Goal: Communication & Community: Answer question/provide support

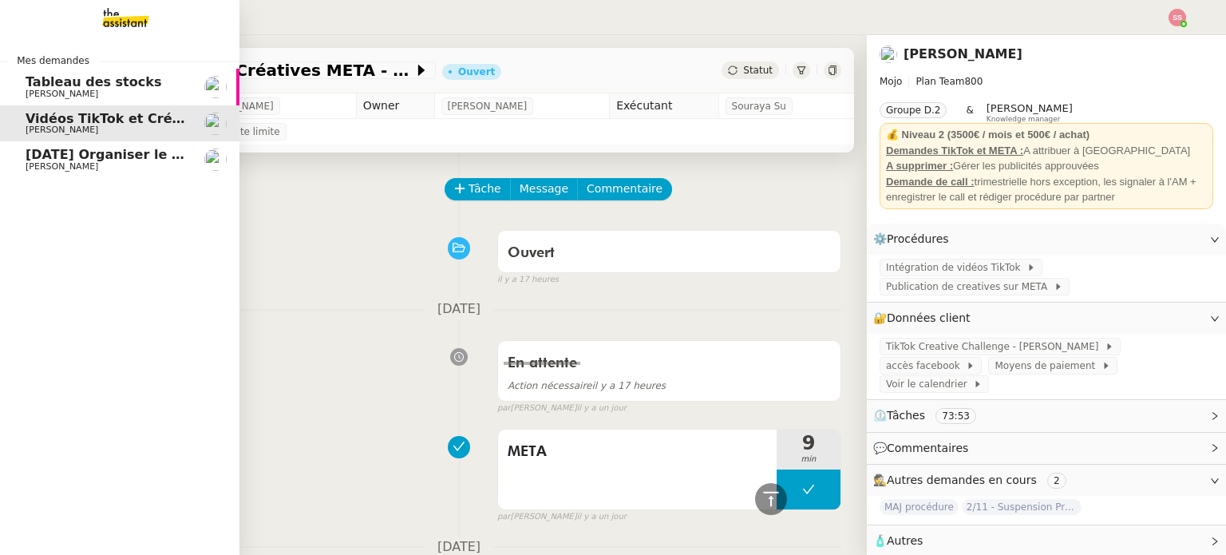
scroll to position [479, 0]
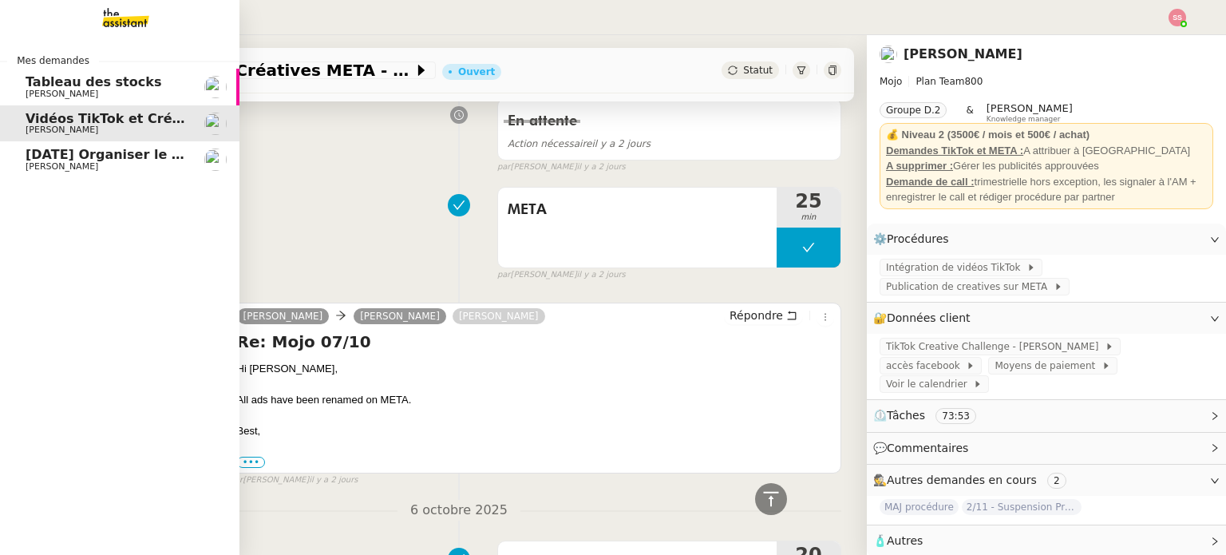
click at [62, 156] on span "[DATE] Organiser le vol pour [PERSON_NAME]" at bounding box center [190, 154] width 328 height 15
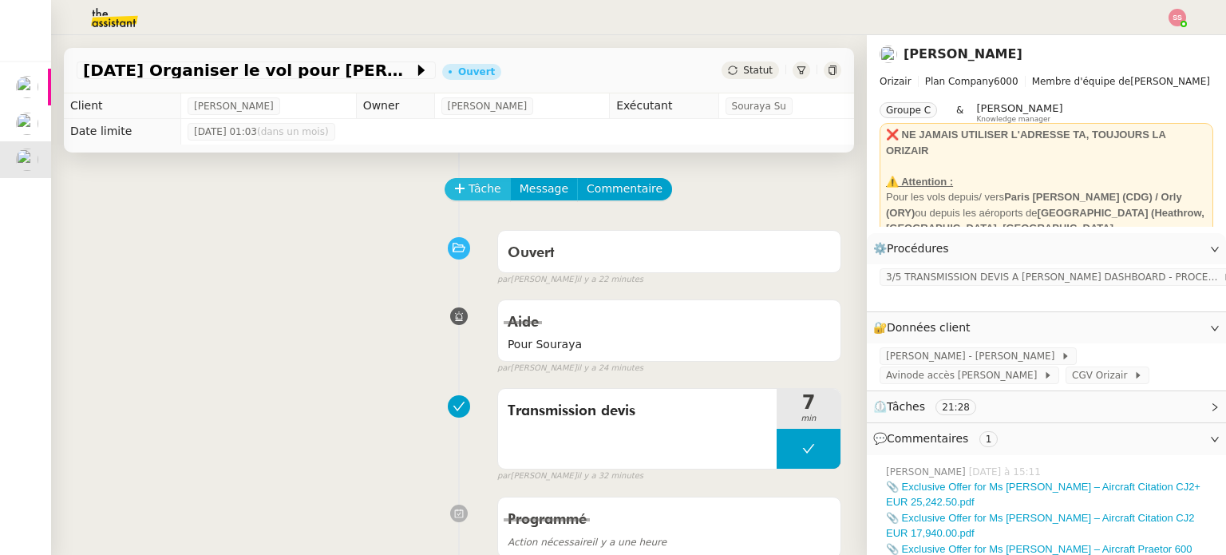
click at [480, 190] on span "Tâche" at bounding box center [484, 189] width 33 height 18
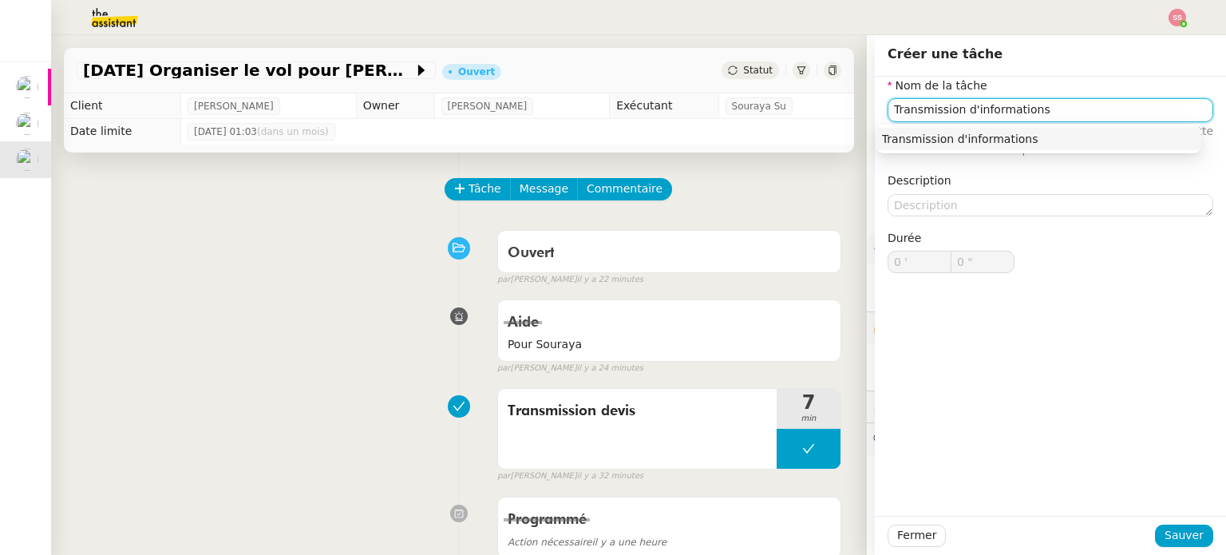
click at [954, 140] on div "Transmission d'informations" at bounding box center [1038, 139] width 313 height 14
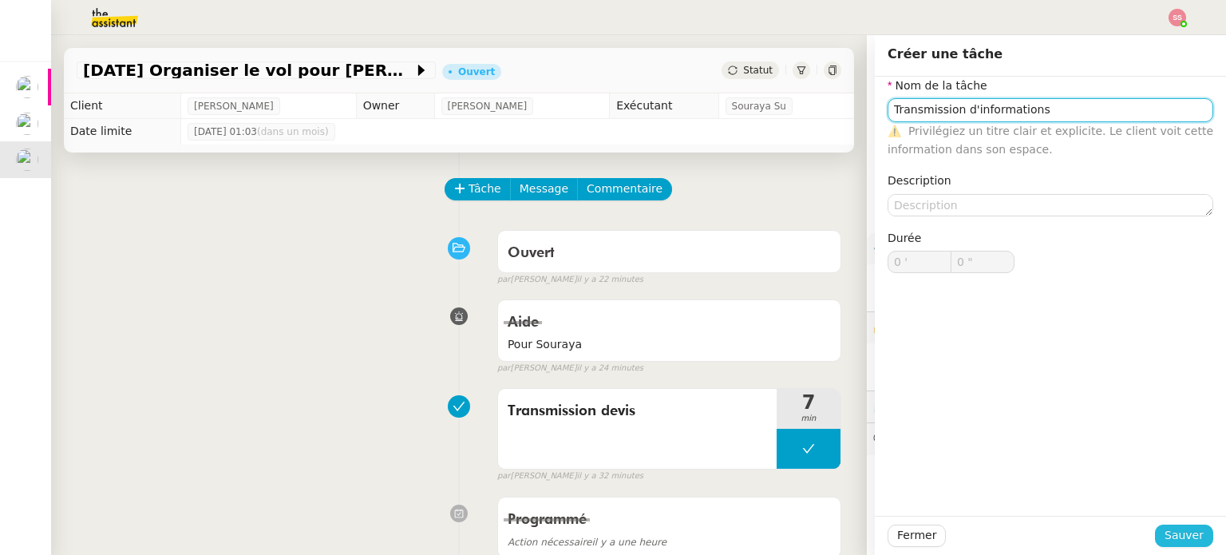
type input "Transmission d'informations"
click at [1155, 527] on button "Sauver" at bounding box center [1184, 535] width 58 height 22
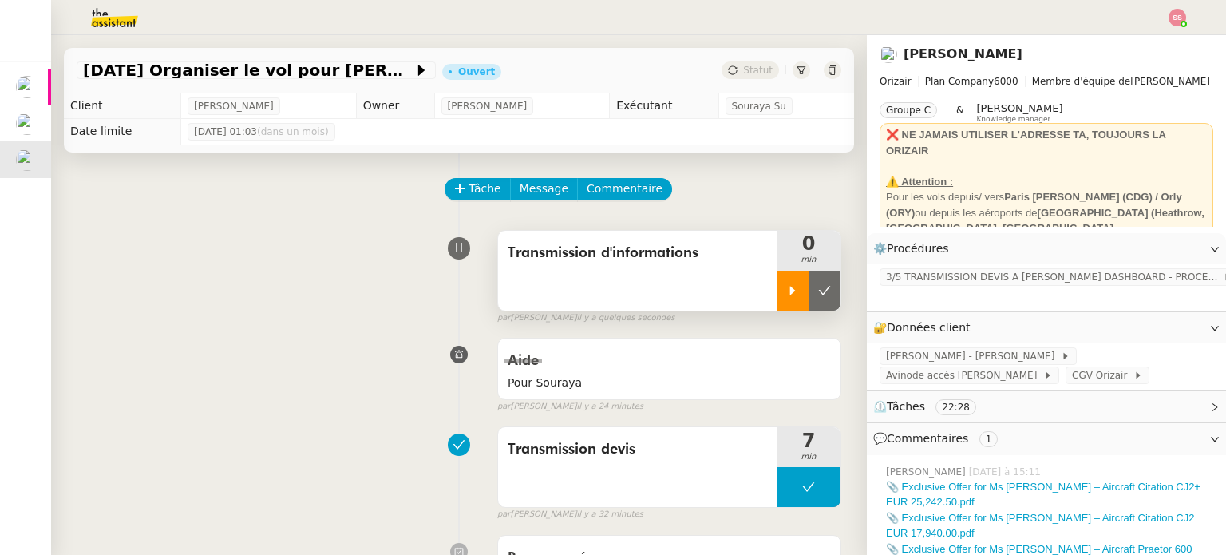
click at [776, 306] on div at bounding box center [792, 291] width 32 height 40
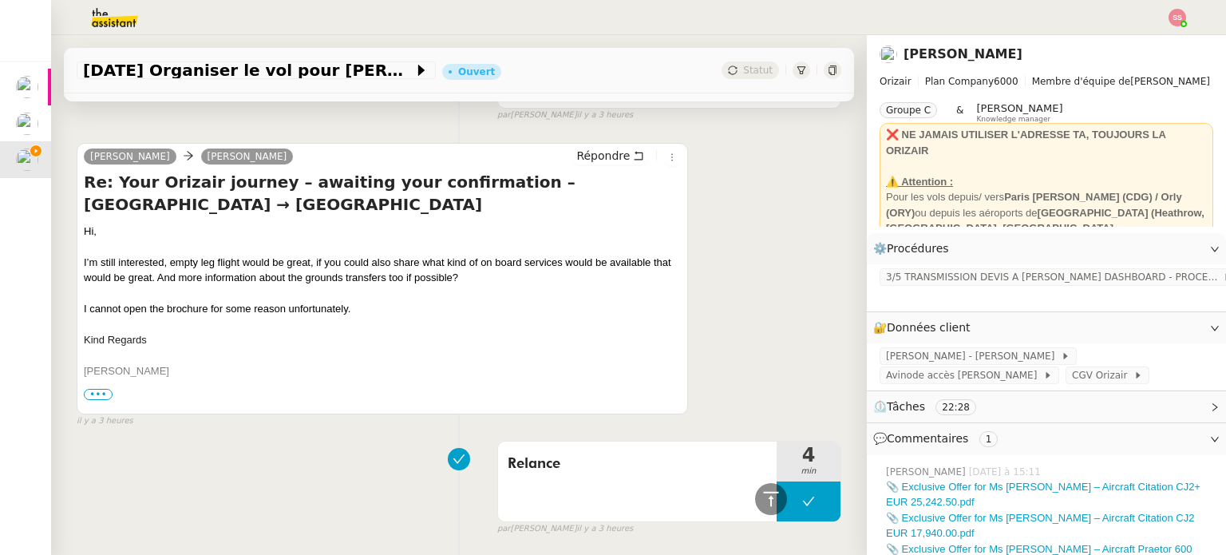
scroll to position [1117, 0]
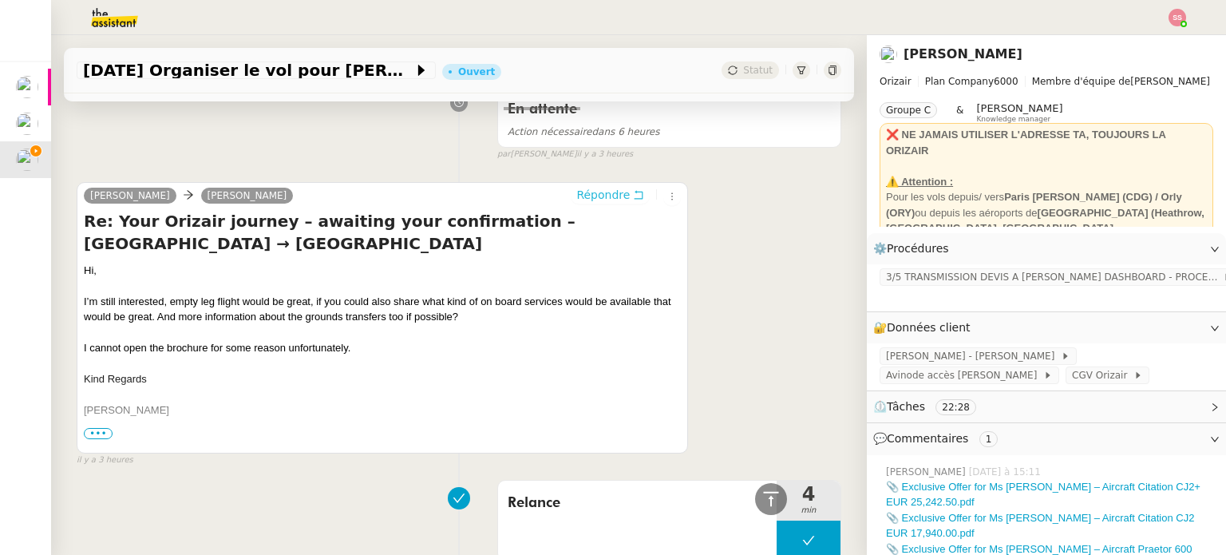
click at [584, 203] on span "Répondre" at bounding box center [602, 195] width 53 height 16
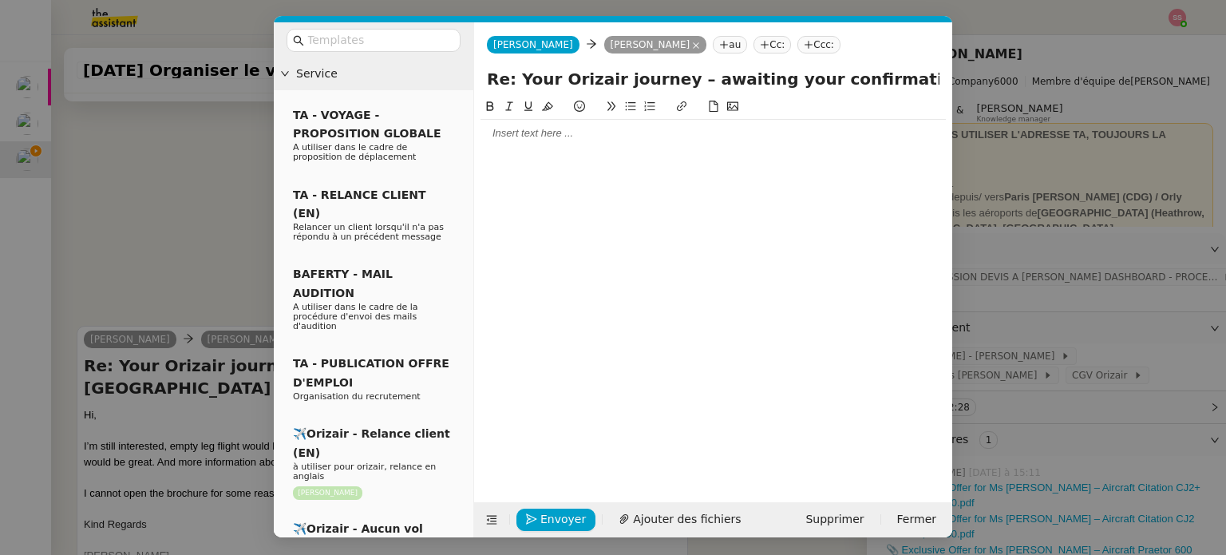
scroll to position [1262, 0]
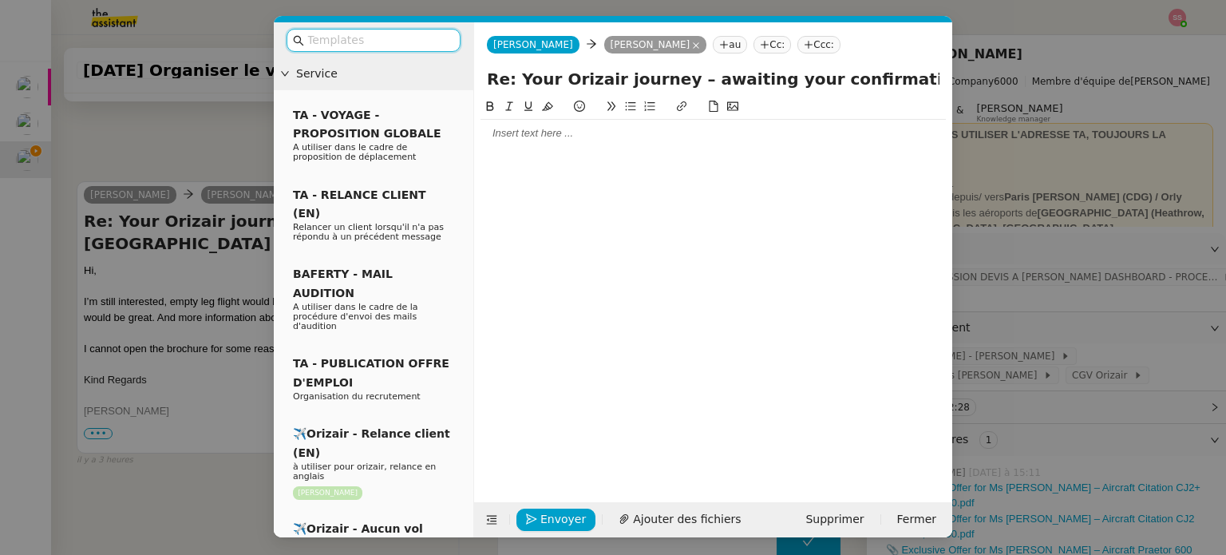
click at [399, 38] on input "text" at bounding box center [379, 40] width 144 height 18
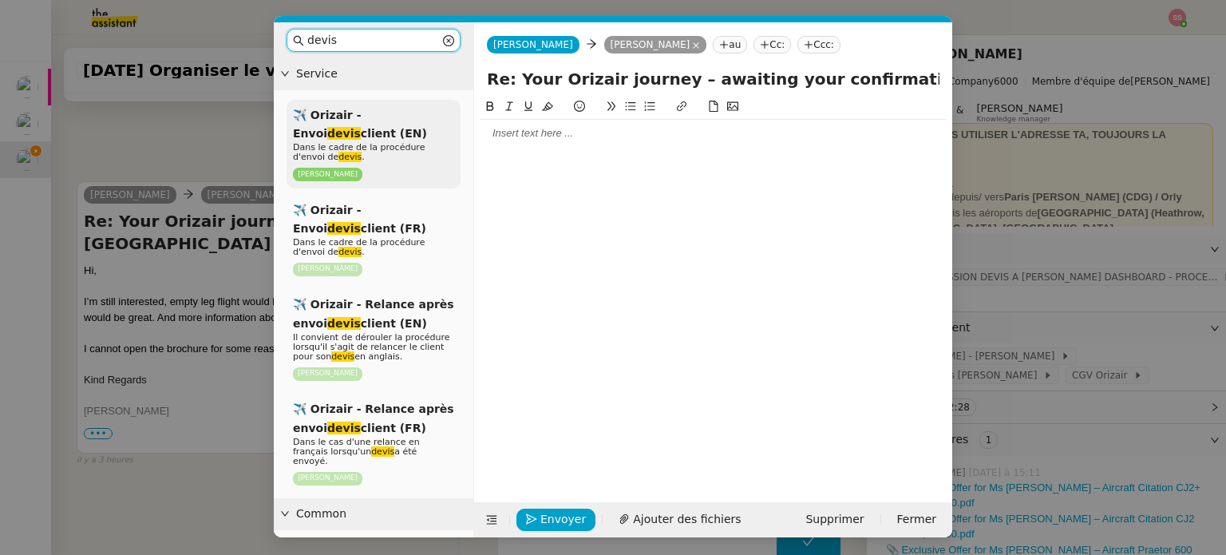
type input "devis"
click at [361, 127] on em "devis" at bounding box center [344, 133] width 34 height 13
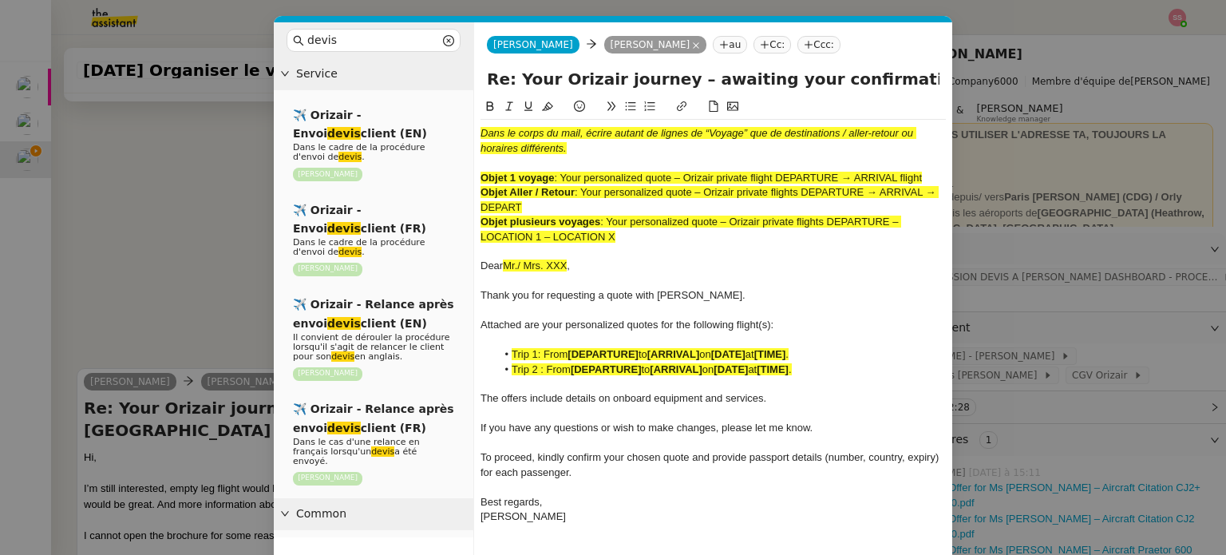
scroll to position [1449, 0]
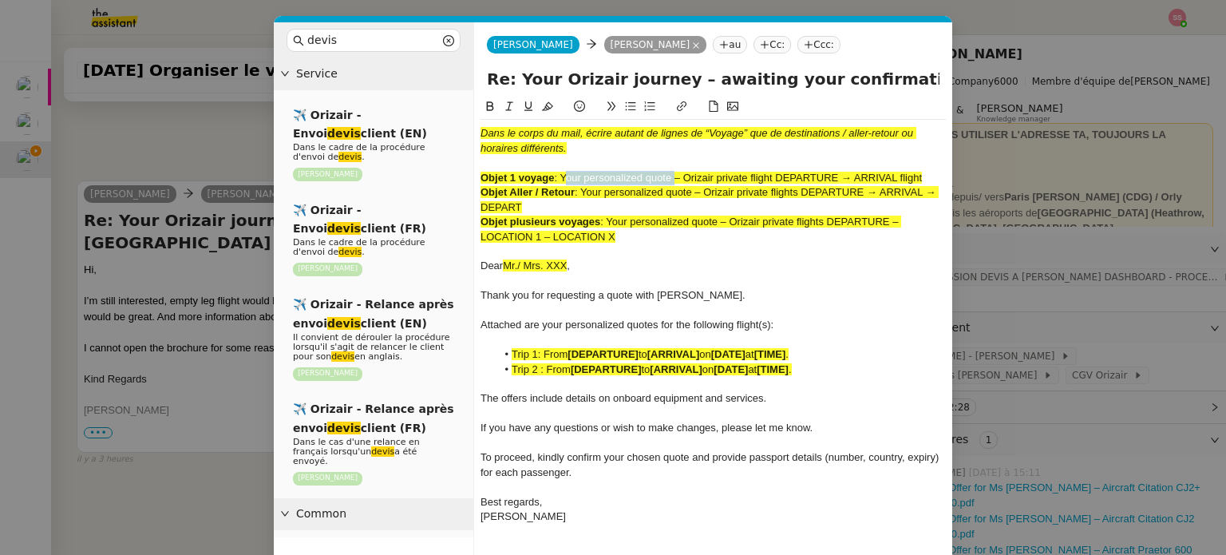
drag, startPoint x: 561, startPoint y: 178, endPoint x: 674, endPoint y: 176, distance: 113.3
click at [674, 176] on span ": Your personalized quote – Orizair private flight DEPARTURE → ARRIVAL flight" at bounding box center [738, 178] width 368 height 12
copy span "Your personalized quote"
drag, startPoint x: 665, startPoint y: 81, endPoint x: 514, endPoint y: 81, distance: 150.8
click at [514, 81] on input "Re: Your Orizair journey – awaiting your confirmation – [GEOGRAPHIC_DATA] → [GE…" at bounding box center [713, 79] width 452 height 24
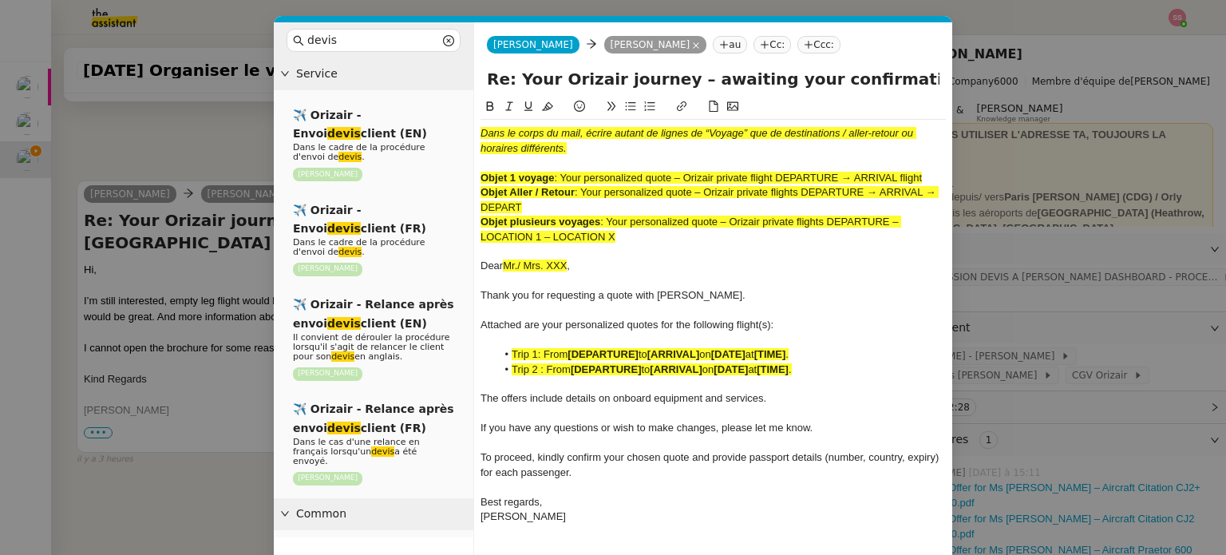
paste input "personalized quote"
type input "Re: Your personalized quotes – awaiting your confirmation – [GEOGRAPHIC_DATA] →…"
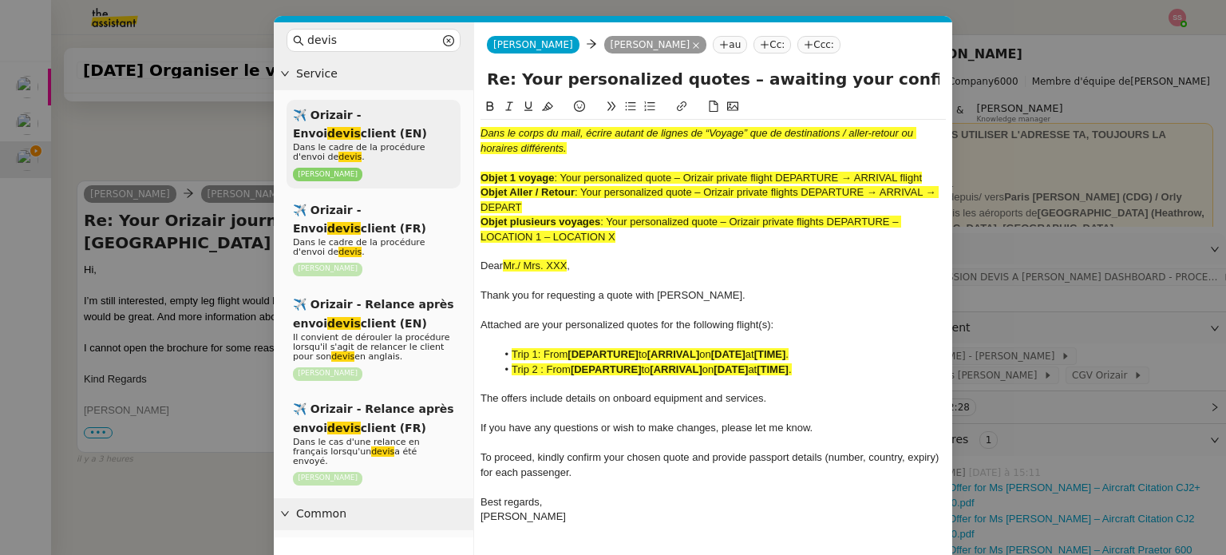
drag, startPoint x: 616, startPoint y: 239, endPoint x: 459, endPoint y: 121, distance: 196.6
click at [459, 121] on nz-layout "devis Service ✈️ Orizair - Envoi devis client (EN) Dans le cadre de la procédur…" at bounding box center [613, 306] width 678 height 568
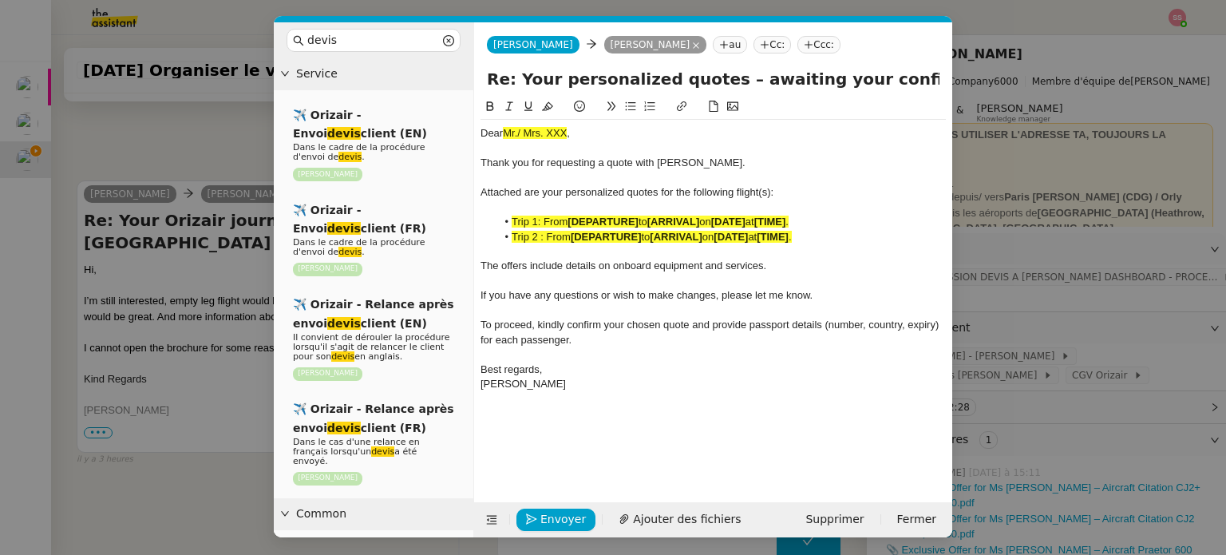
click at [231, 213] on nz-modal-container "devis Service ✈️ Orizair - Envoi devis client (EN) Dans le cadre de la procédur…" at bounding box center [613, 277] width 1226 height 555
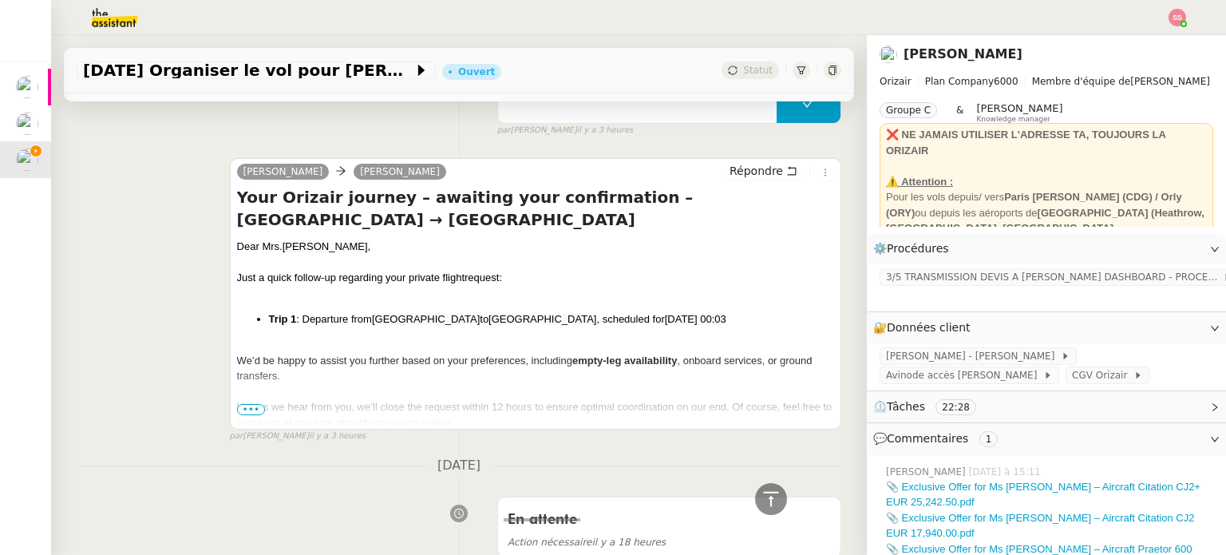
scroll to position [2005, 0]
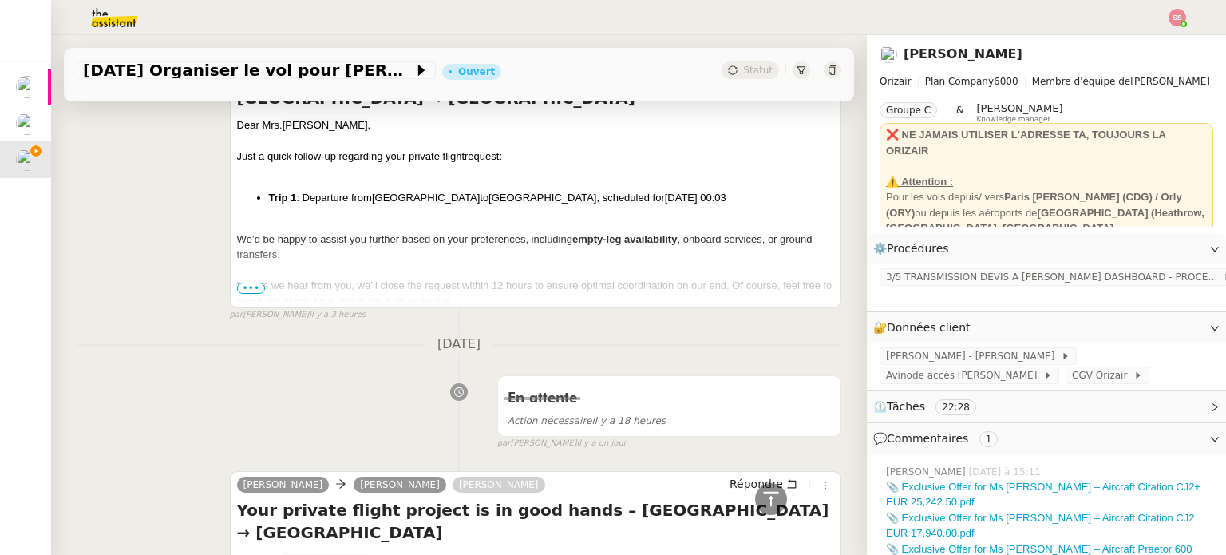
click at [290, 131] on span "[PERSON_NAME]," at bounding box center [326, 125] width 89 height 12
copy div "Dear Mrs. [PERSON_NAME],"
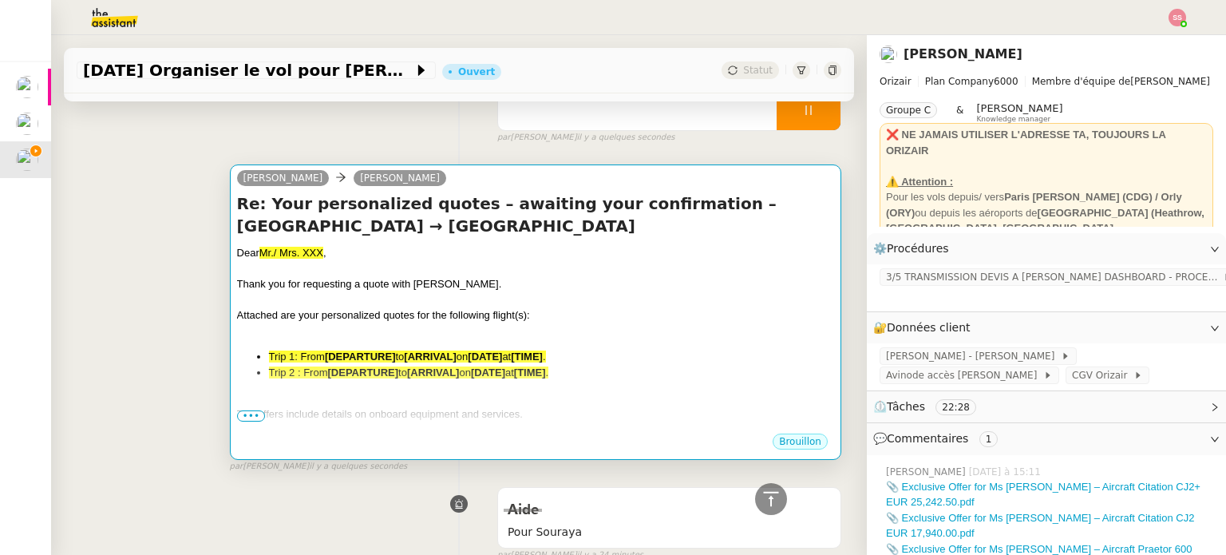
scroll to position [90, 0]
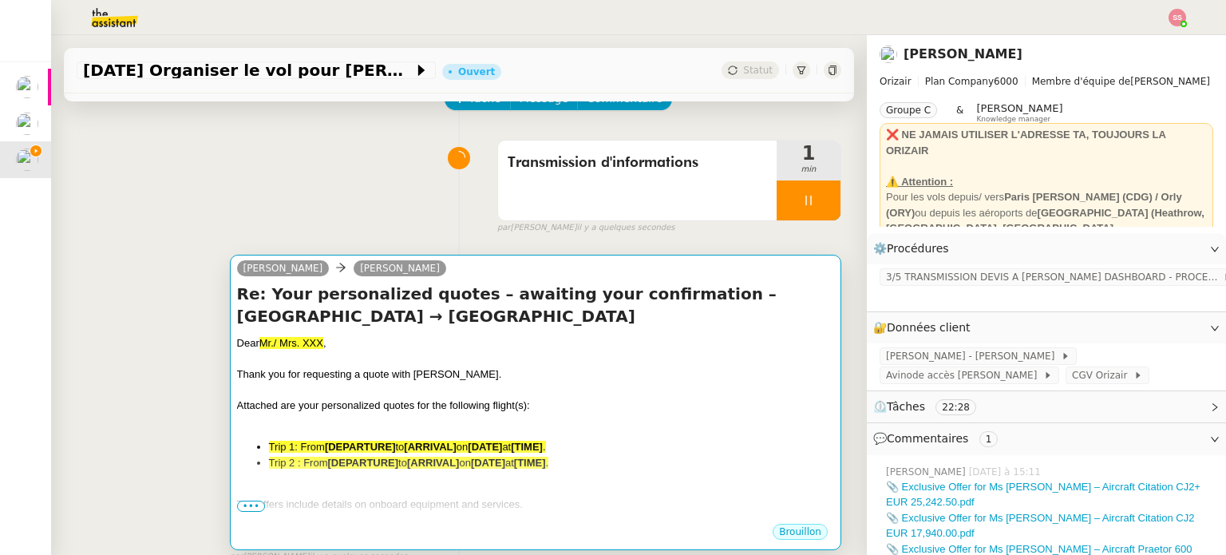
click at [428, 322] on h4 "Re: Your personalized quotes – awaiting your confirmation – [GEOGRAPHIC_DATA] →…" at bounding box center [535, 304] width 597 height 45
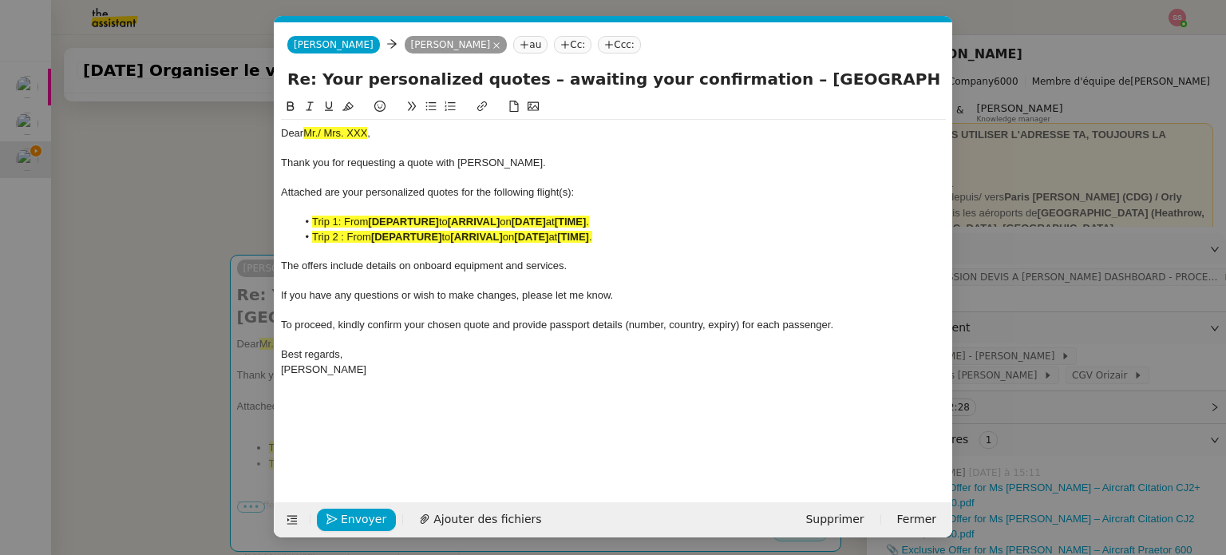
scroll to position [0, 58]
drag, startPoint x: 396, startPoint y: 132, endPoint x: 278, endPoint y: 125, distance: 117.5
click at [278, 125] on nz-spin "Dear Mr./ Mrs. XXX , Thank you for requesting a quote with [PERSON_NAME]. Attac…" at bounding box center [612, 290] width 677 height 386
click at [192, 248] on nz-modal-container "devis Service ✈️ Orizair - Envoi devis client (EN) Dans le cadre de la procédur…" at bounding box center [613, 277] width 1226 height 555
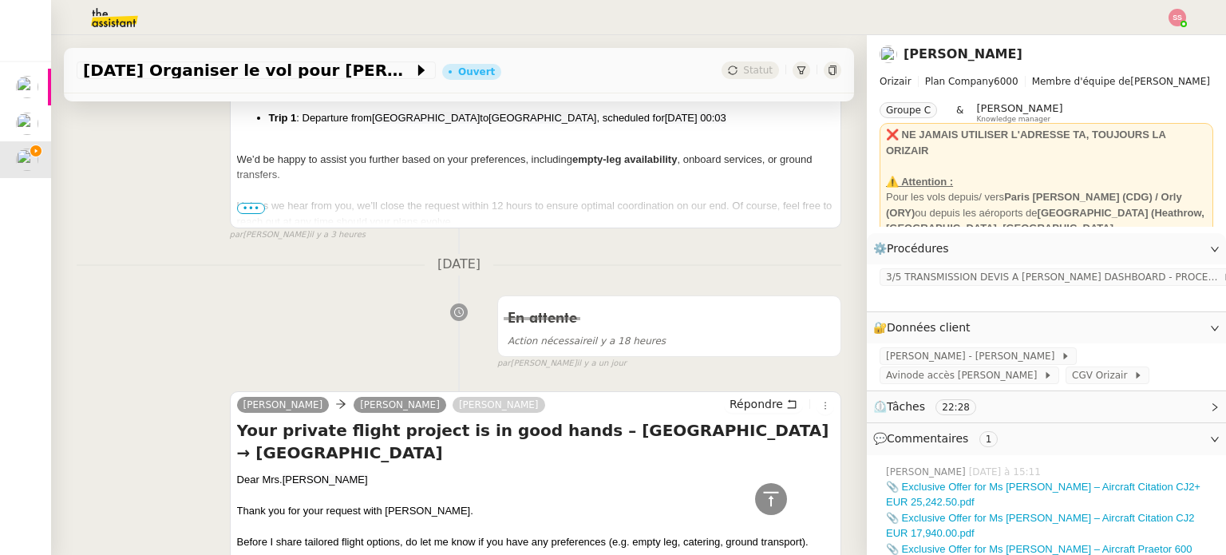
scroll to position [1925, 0]
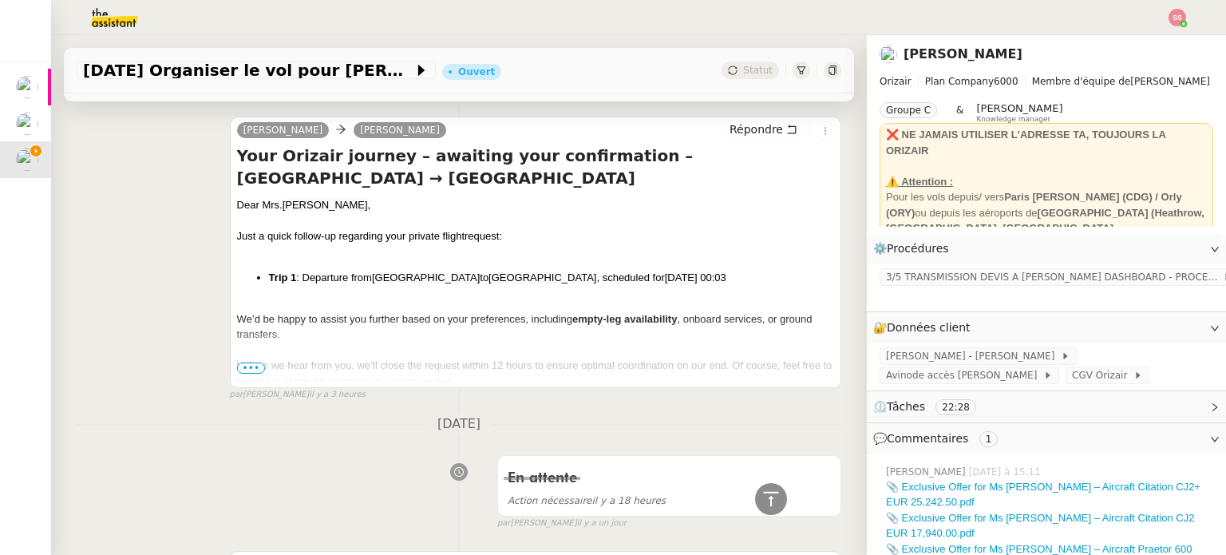
drag, startPoint x: 262, startPoint y: 292, endPoint x: 768, endPoint y: 286, distance: 505.9
click at [768, 286] on ul "Trip 1 : Departure from [GEOGRAPHIC_DATA] to [GEOGRAPHIC_DATA] , scheduled for …" at bounding box center [535, 278] width 597 height 16
copy li "Trip 1 : Departure from [GEOGRAPHIC_DATA] to [GEOGRAPHIC_DATA] , scheduled for …"
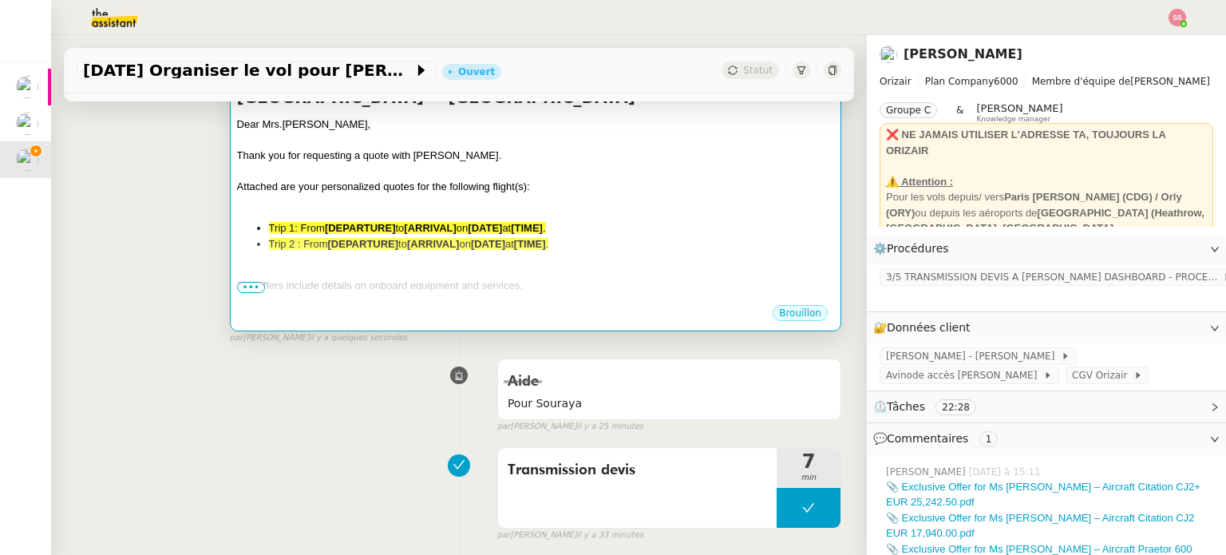
scroll to position [250, 0]
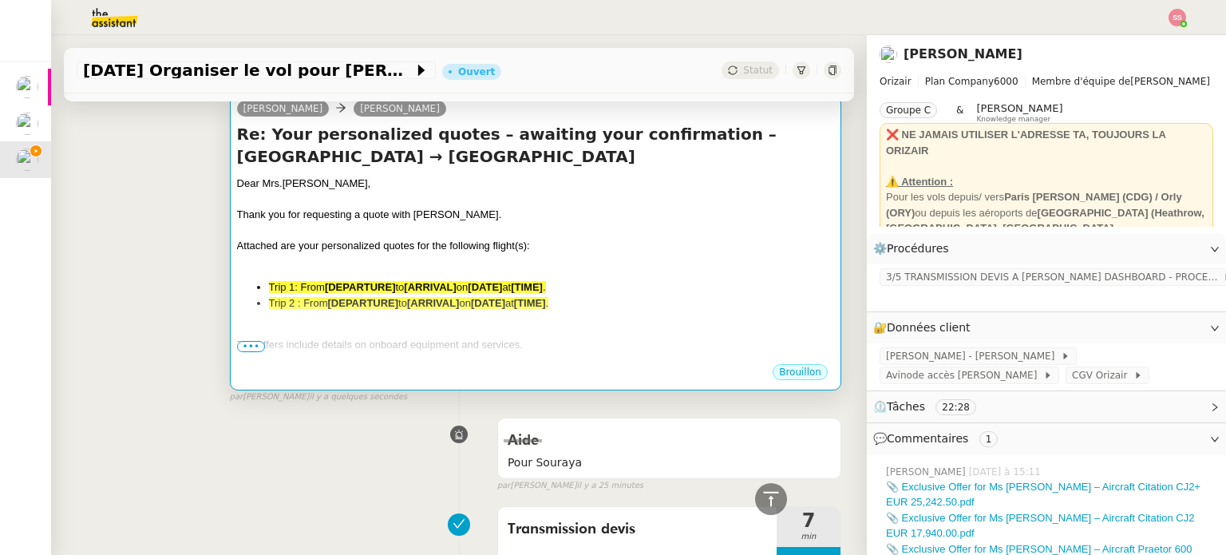
click at [502, 285] on strong "[DATE]" at bounding box center [485, 287] width 34 height 12
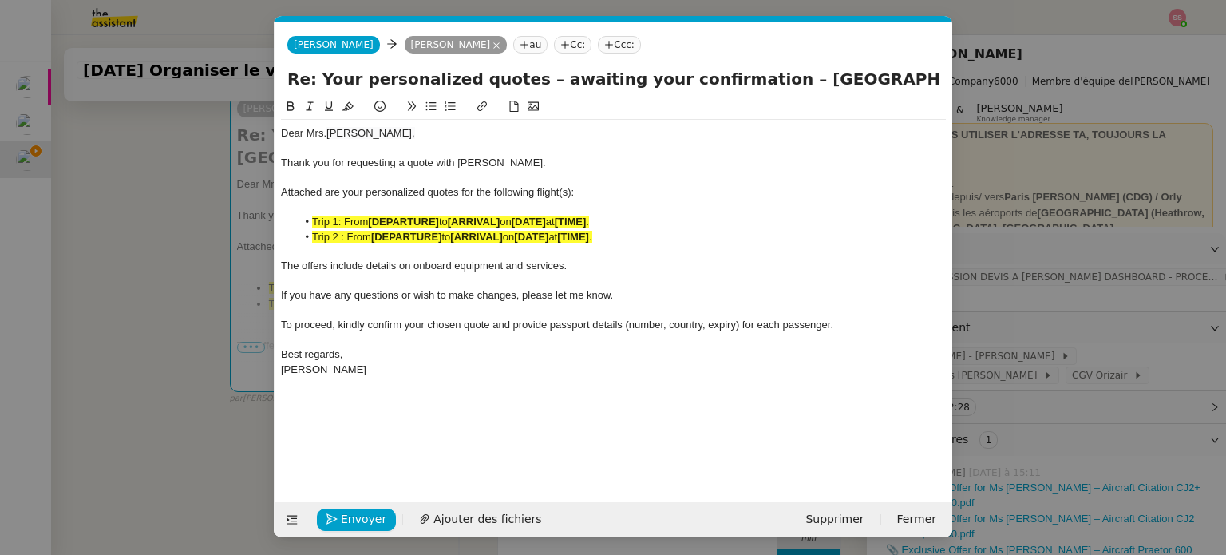
scroll to position [0, 58]
drag, startPoint x: 623, startPoint y: 222, endPoint x: 313, endPoint y: 216, distance: 310.4
click at [313, 216] on li "Trip 1: From [DEPARTURE] to [ARRIVAL] on [DATE] at [TIME] ." at bounding box center [622, 222] width 650 height 14
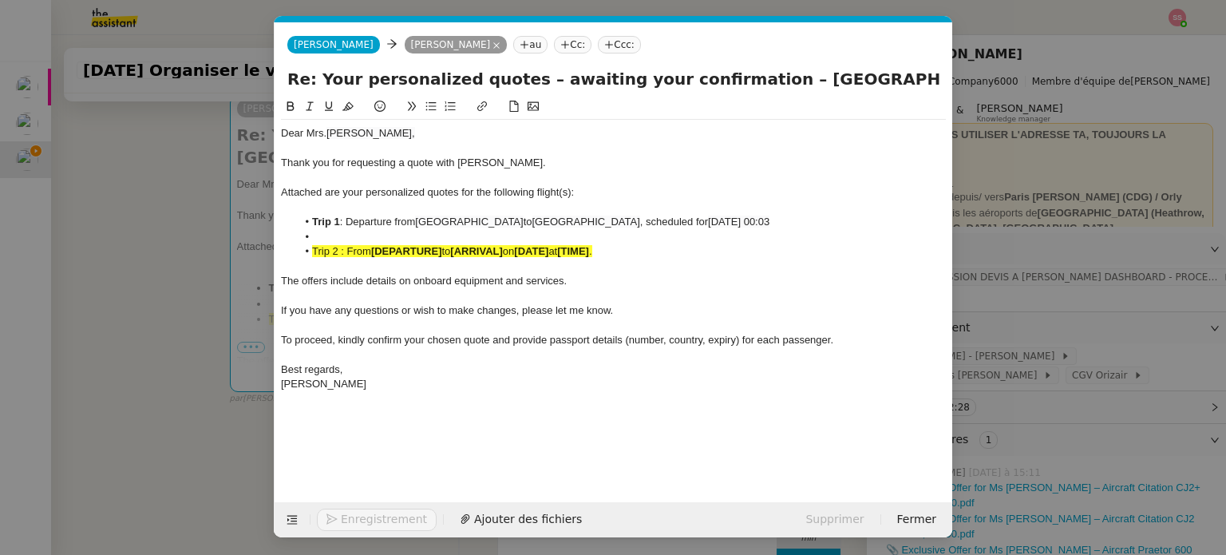
click at [566, 193] on span "Attached are your personalized quotes for the following flight(s):" at bounding box center [427, 192] width 293 height 12
click at [548, 248] on strong "[DATE]" at bounding box center [531, 251] width 34 height 12
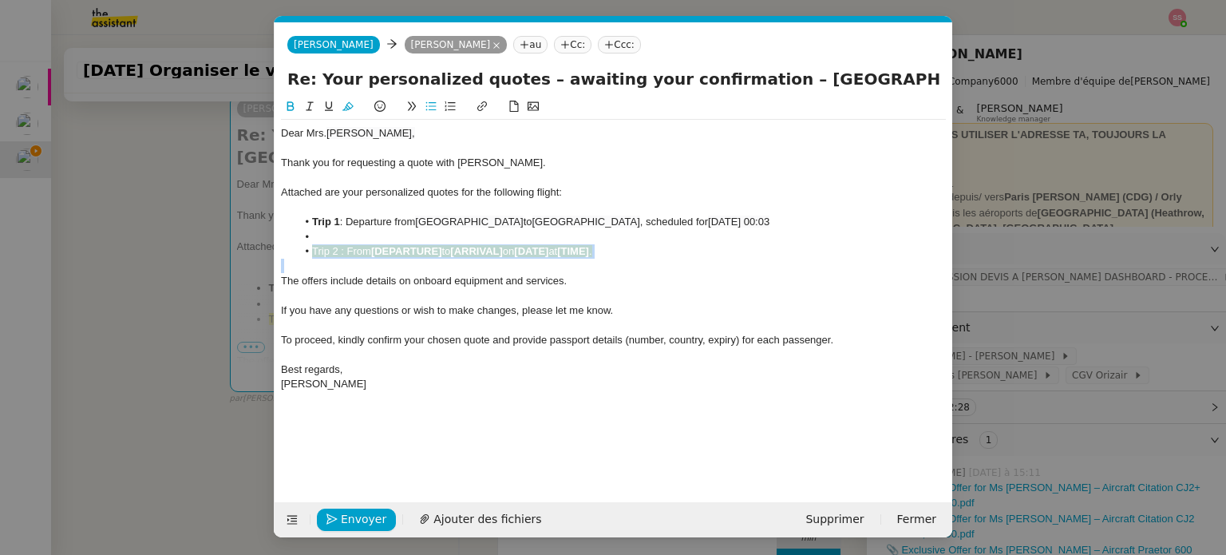
click at [548, 248] on strong "[DATE]" at bounding box center [531, 251] width 34 height 12
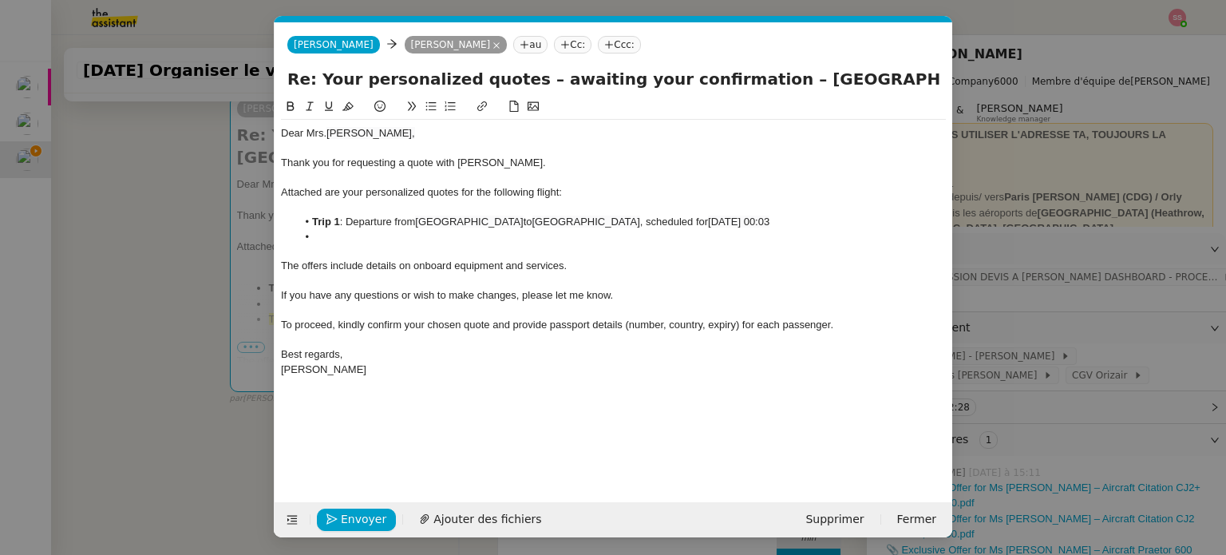
click at [330, 233] on li at bounding box center [622, 237] width 650 height 14
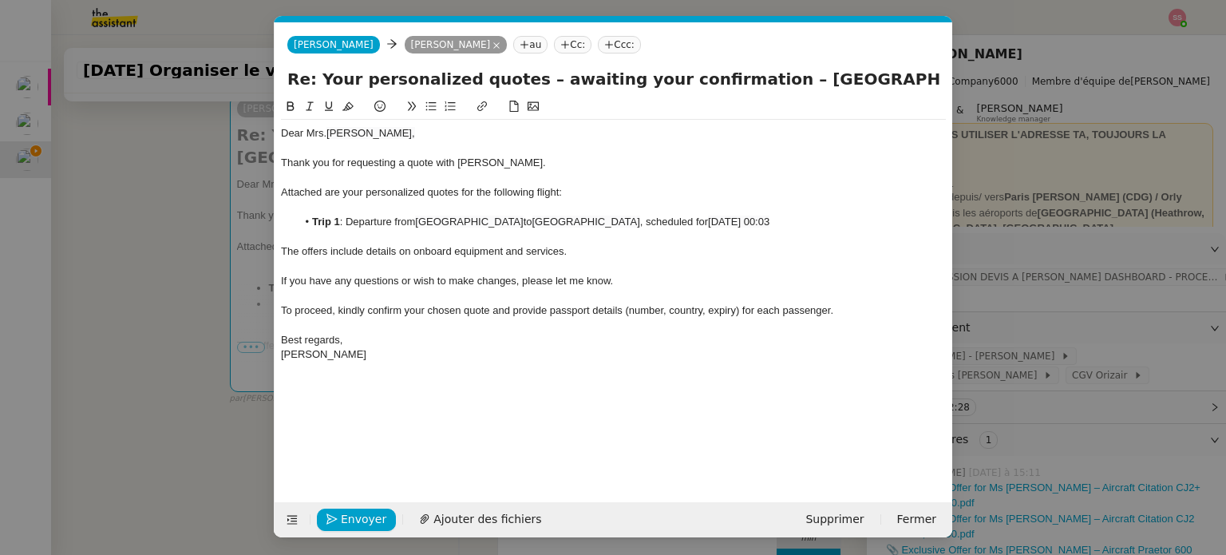
click at [576, 251] on div "The offers include details on onboard equipment and services." at bounding box center [613, 251] width 665 height 14
click at [156, 349] on nz-modal-container "devis Service ✈️ Orizair - Envoi devis client (EN) Dans le cadre de la procédur…" at bounding box center [613, 277] width 1226 height 555
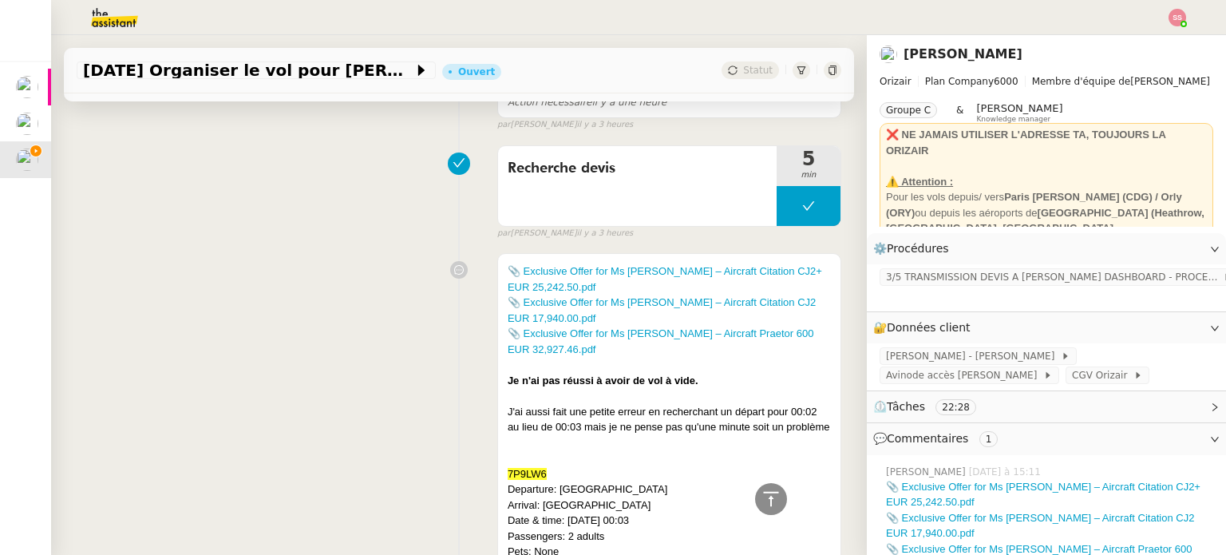
scroll to position [808, 0]
click at [616, 276] on link "📎 Exclusive Offer for Ms [PERSON_NAME] – Aircraft Citation CJ2+ EUR 25,242.50.p…" at bounding box center [664, 278] width 314 height 28
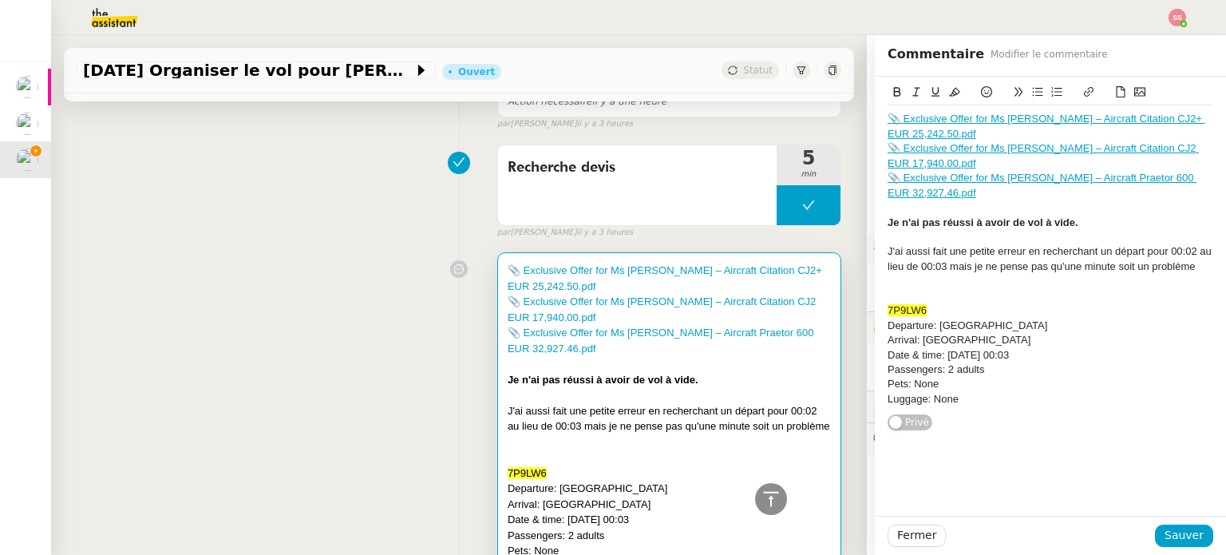
click at [922, 147] on link "📎 Exclusive Offer for Ms [PERSON_NAME] – Aircraft Citation CJ2 EUR 17,940.00.pdf" at bounding box center [1042, 155] width 311 height 26
click at [985, 191] on link "[URL][DOMAIN_NAME]" at bounding box center [1001, 192] width 109 height 21
click at [1092, 326] on div "Departure: [GEOGRAPHIC_DATA]" at bounding box center [1050, 325] width 326 height 14
click at [927, 195] on link "📎 Exclusive Offer for Ms [PERSON_NAME] – Aircraft Praetor 600 EUR 32,927.46.pdf" at bounding box center [1041, 185] width 309 height 26
click at [983, 217] on link "[URL][DOMAIN_NAME]" at bounding box center [1000, 221] width 109 height 21
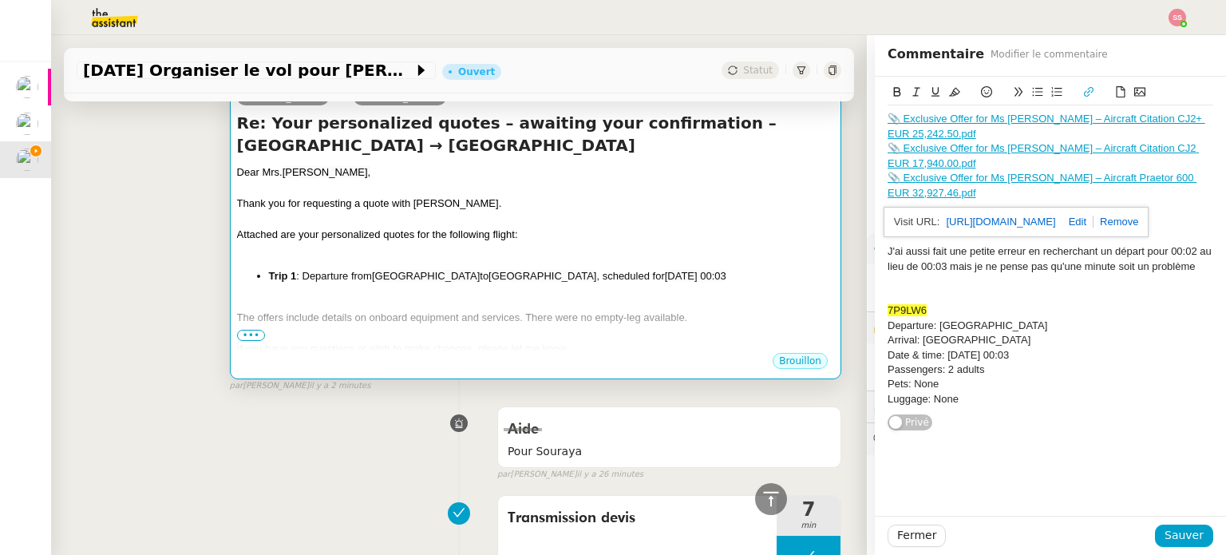
scroll to position [90, 0]
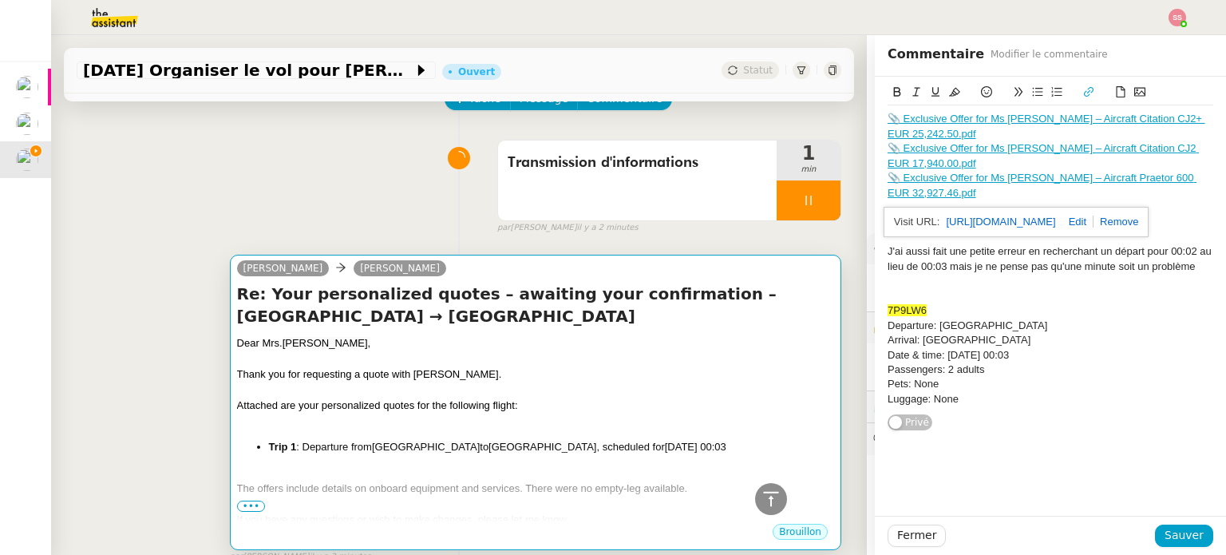
click at [706, 362] on div at bounding box center [535, 359] width 597 height 16
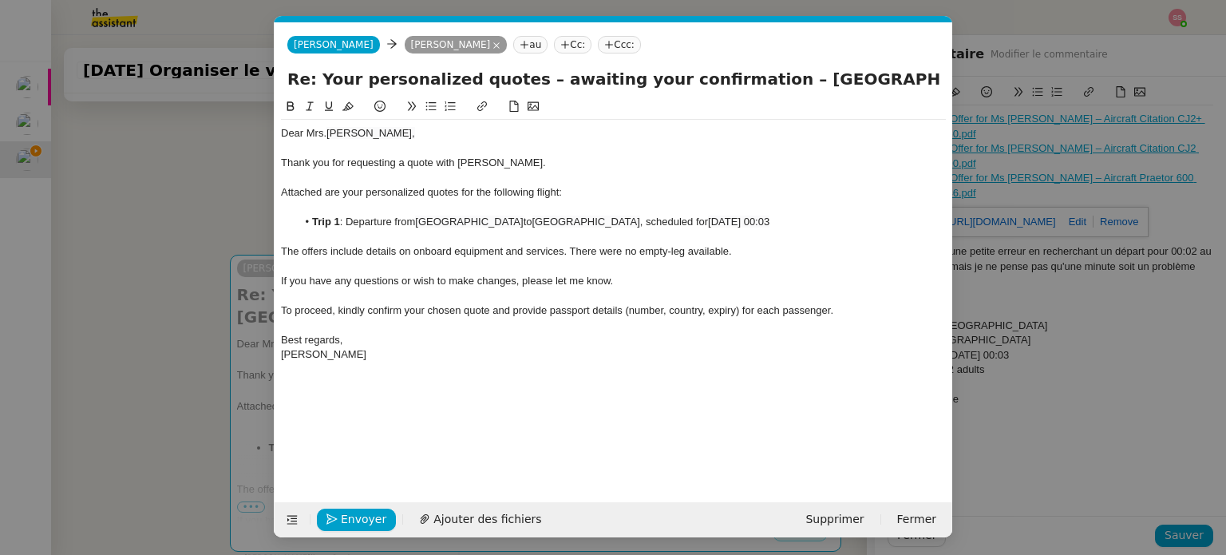
scroll to position [0, 58]
click at [823, 226] on li "Trip 1 : Departure from [GEOGRAPHIC_DATA] to [GEOGRAPHIC_DATA] , scheduled for …" at bounding box center [622, 222] width 650 height 14
click at [460, 517] on span "Ajouter des fichiers" at bounding box center [487, 519] width 108 height 18
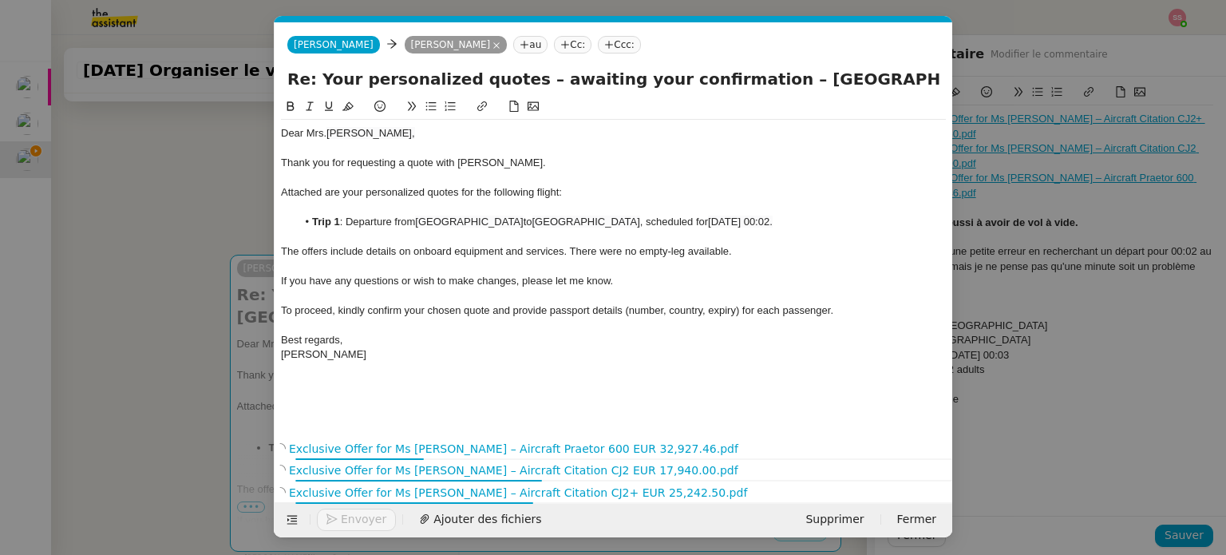
click at [907, 325] on div "﻿" at bounding box center [613, 325] width 665 height 14
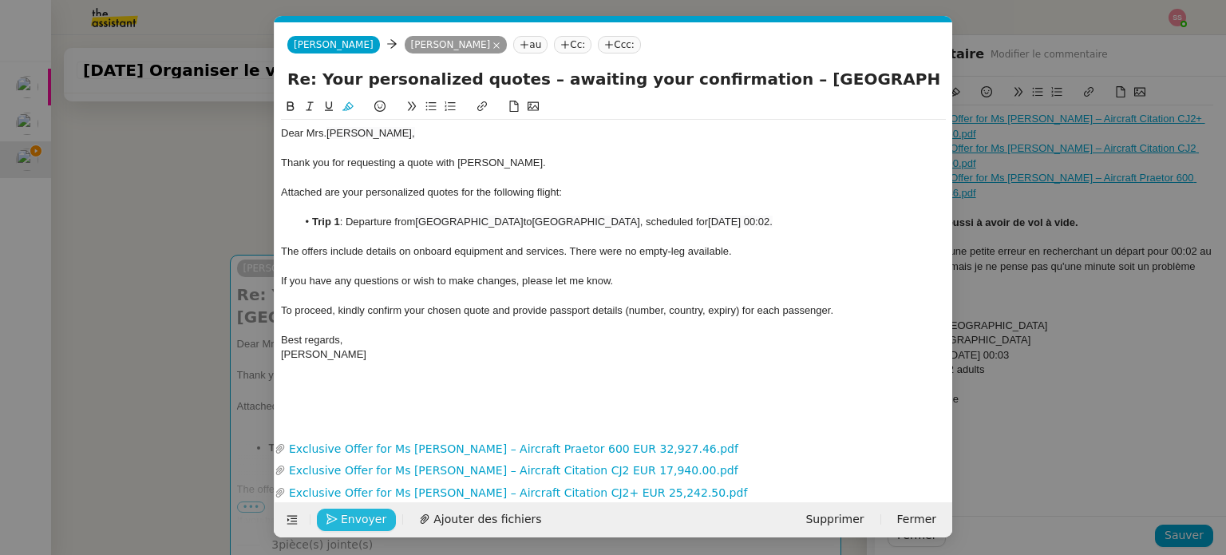
click at [363, 523] on span "Envoyer" at bounding box center [363, 519] width 45 height 18
click at [363, 523] on span "Confirmer l'envoi" at bounding box center [389, 519] width 96 height 18
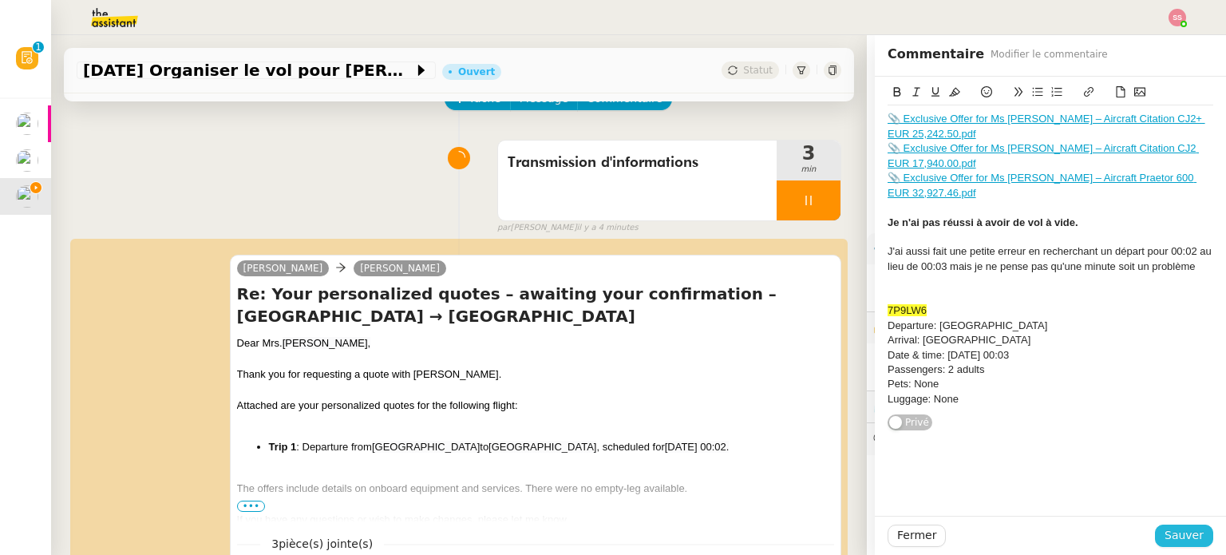
click at [1171, 529] on span "Sauver" at bounding box center [1183, 535] width 39 height 18
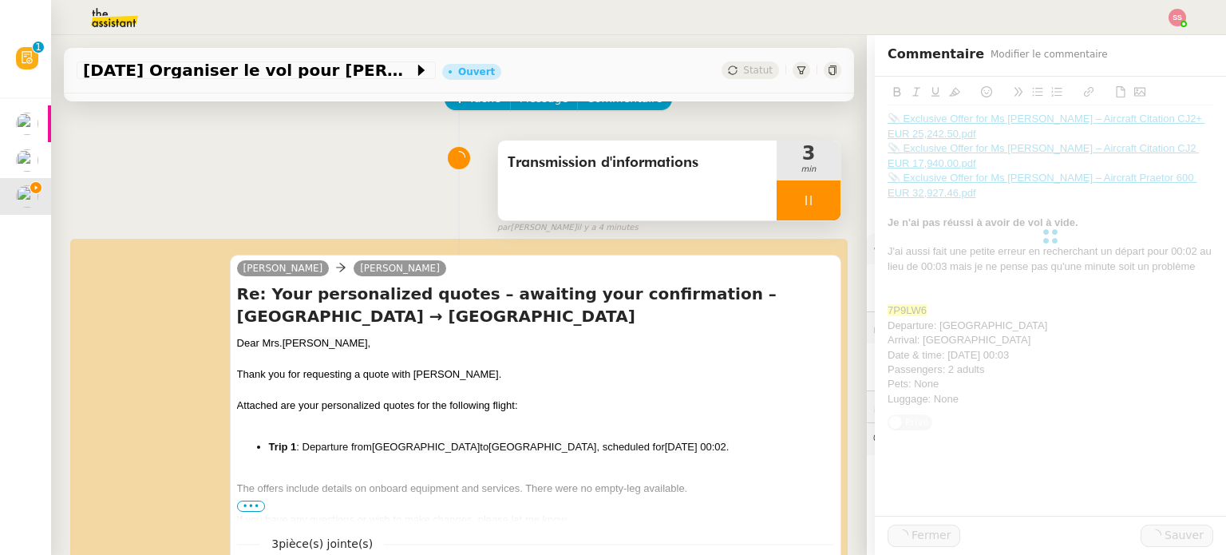
click at [812, 199] on div at bounding box center [808, 200] width 64 height 40
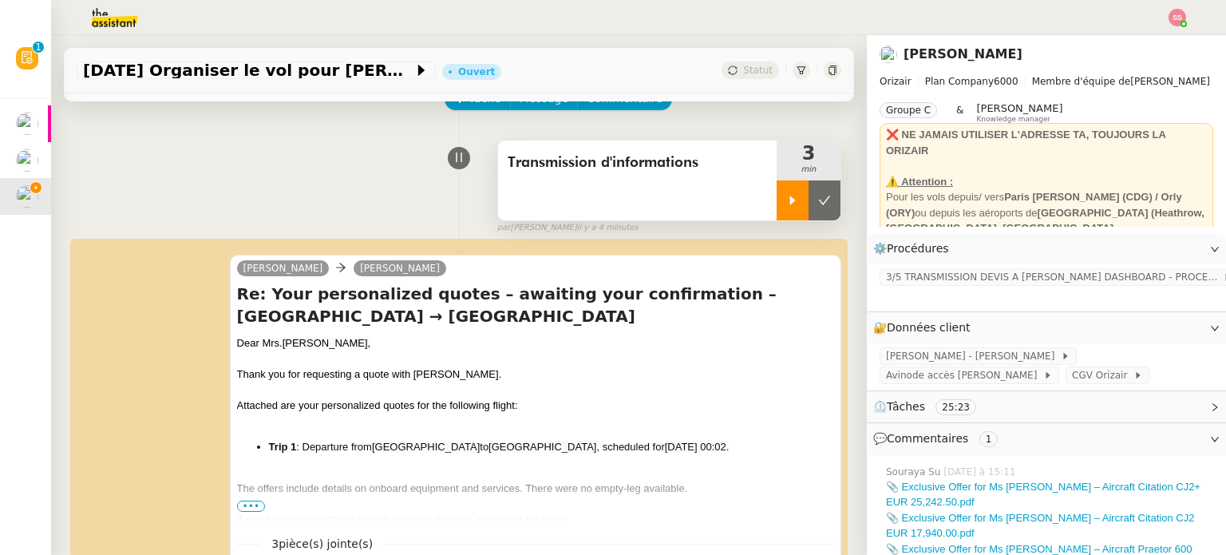
click at [812, 199] on button at bounding box center [824, 200] width 32 height 40
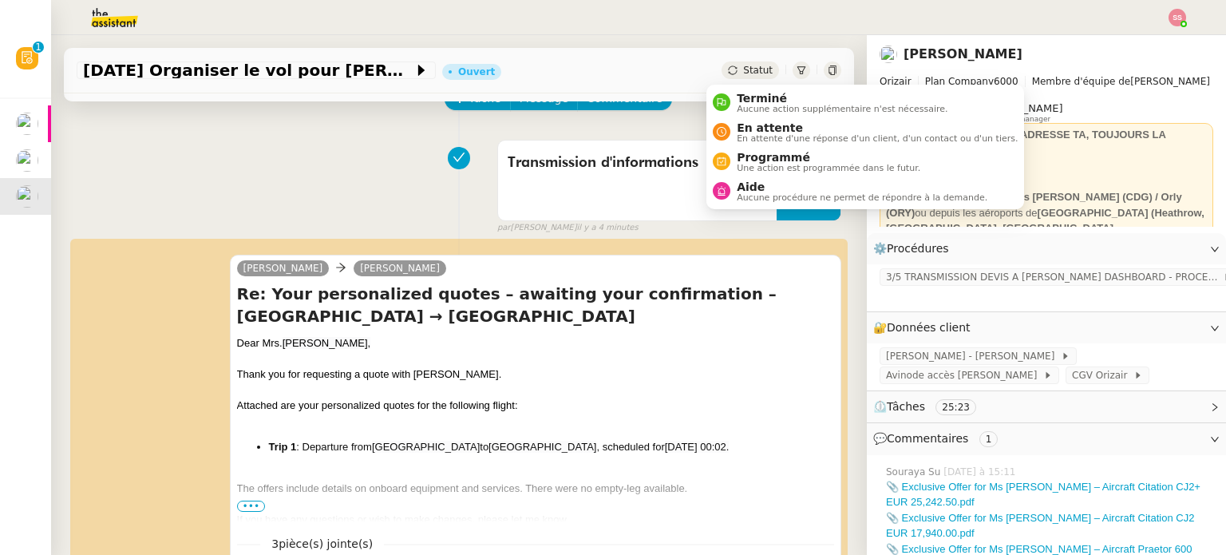
click at [744, 69] on span "Statut" at bounding box center [758, 70] width 30 height 11
click at [737, 127] on span "En attente" at bounding box center [876, 127] width 281 height 13
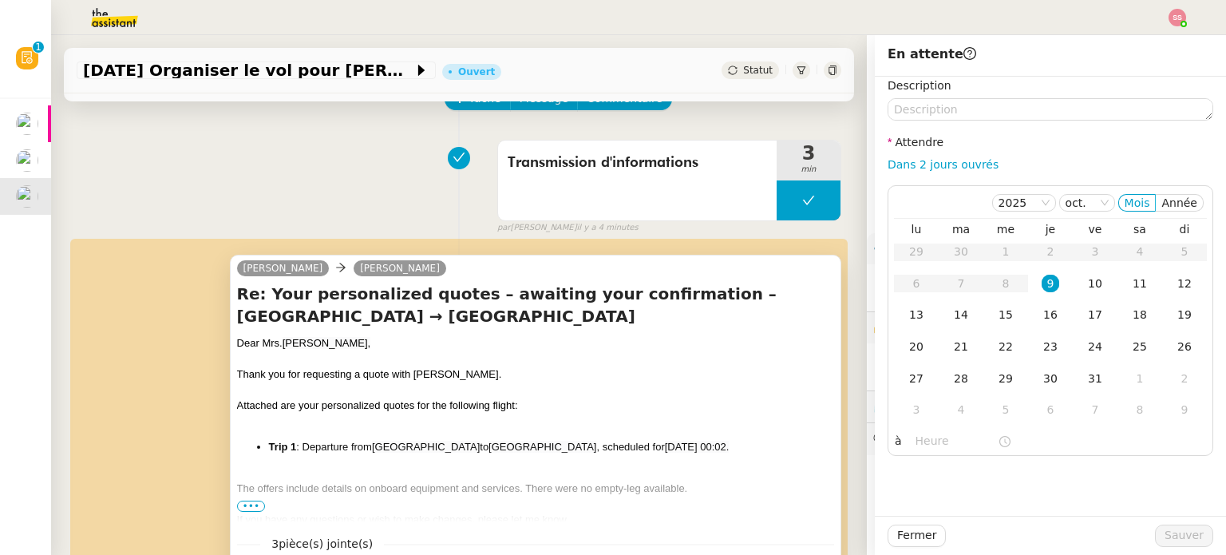
scroll to position [409, 0]
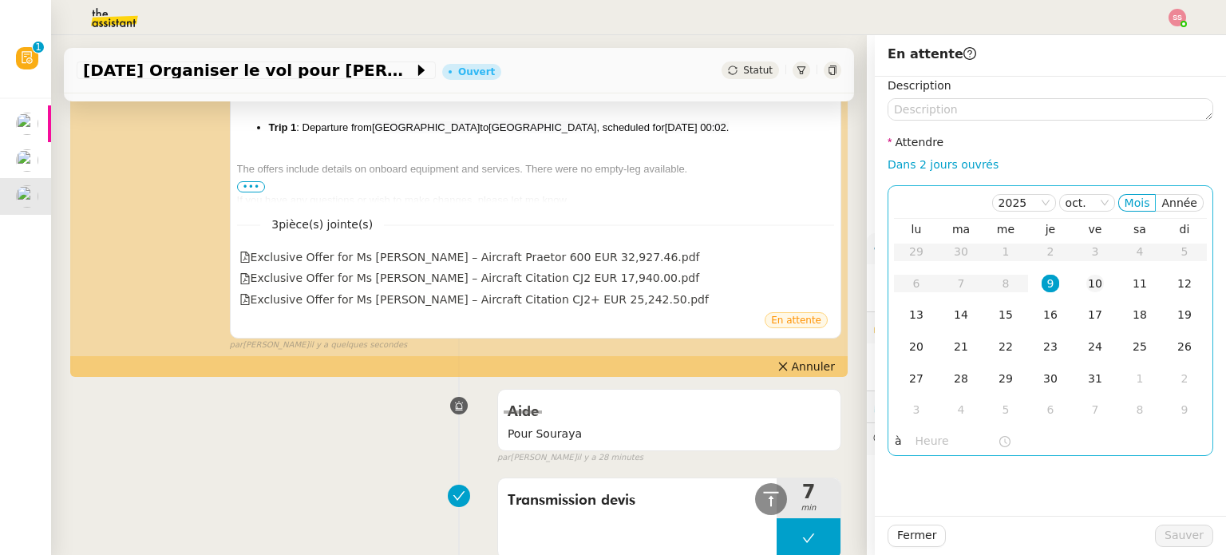
click at [1086, 287] on div "10" at bounding box center [1095, 283] width 18 height 18
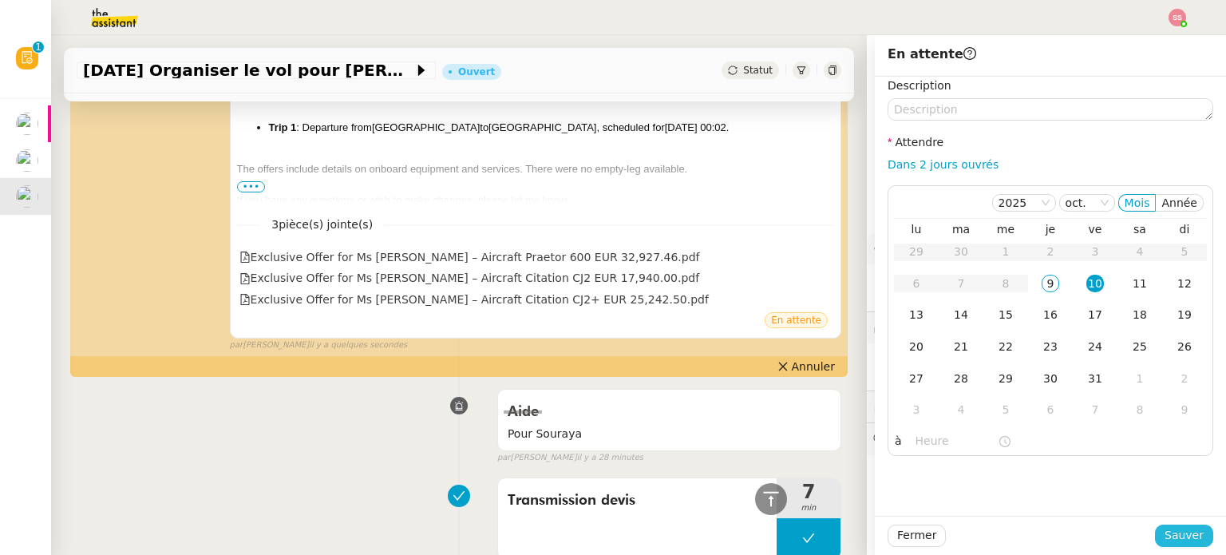
click at [1168, 532] on span "Sauver" at bounding box center [1183, 535] width 39 height 18
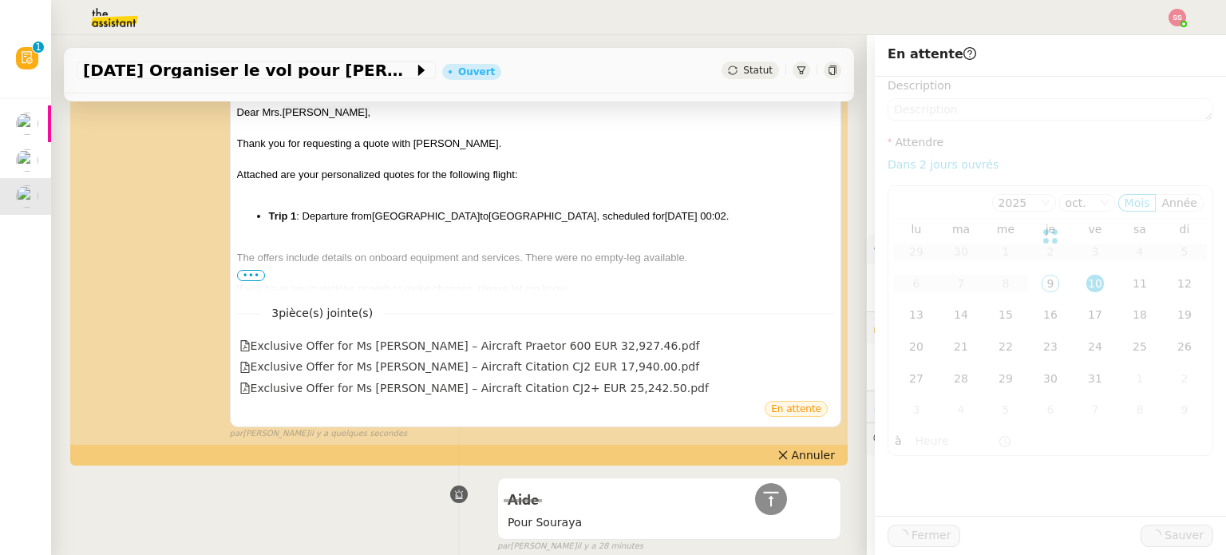
scroll to position [498, 0]
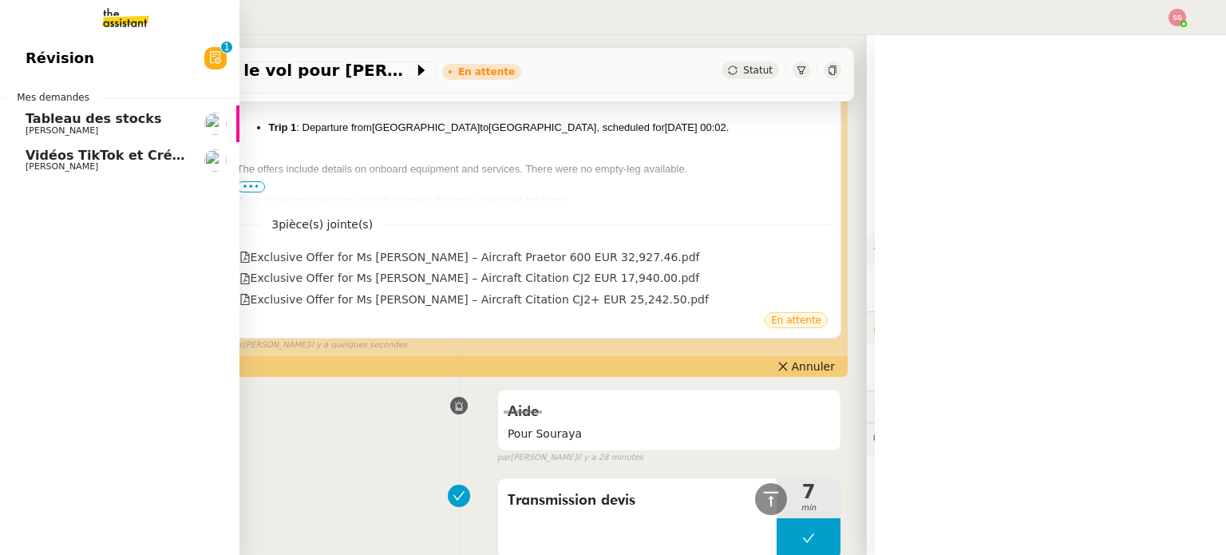
click at [62, 159] on span "Vidéos TikTok et Créatives META - octobre 2025" at bounding box center [197, 155] width 343 height 15
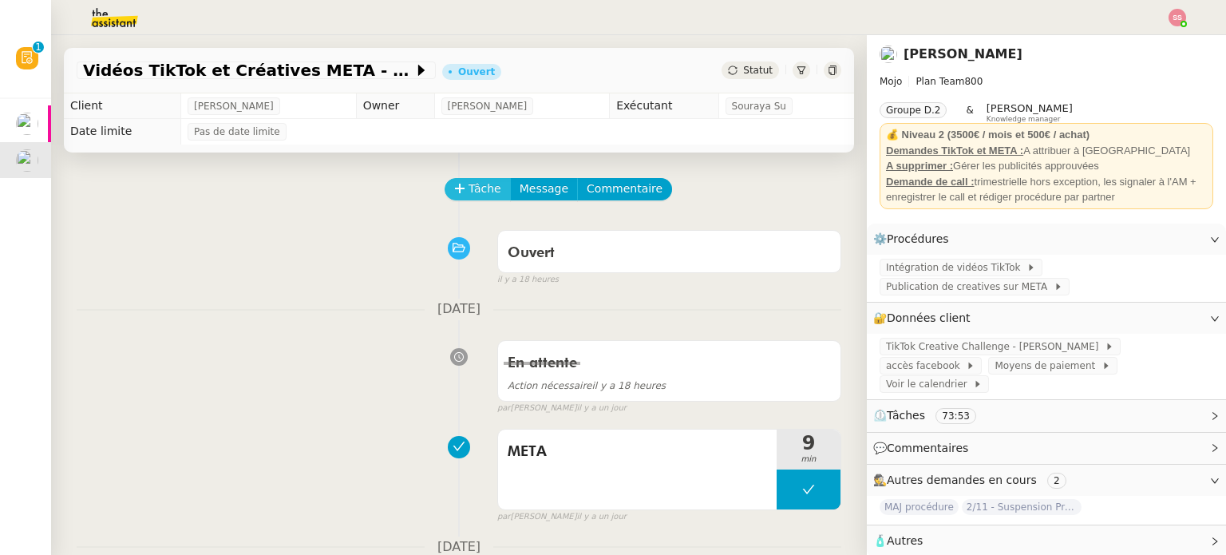
click at [447, 183] on button "Tâche" at bounding box center [477, 189] width 66 height 22
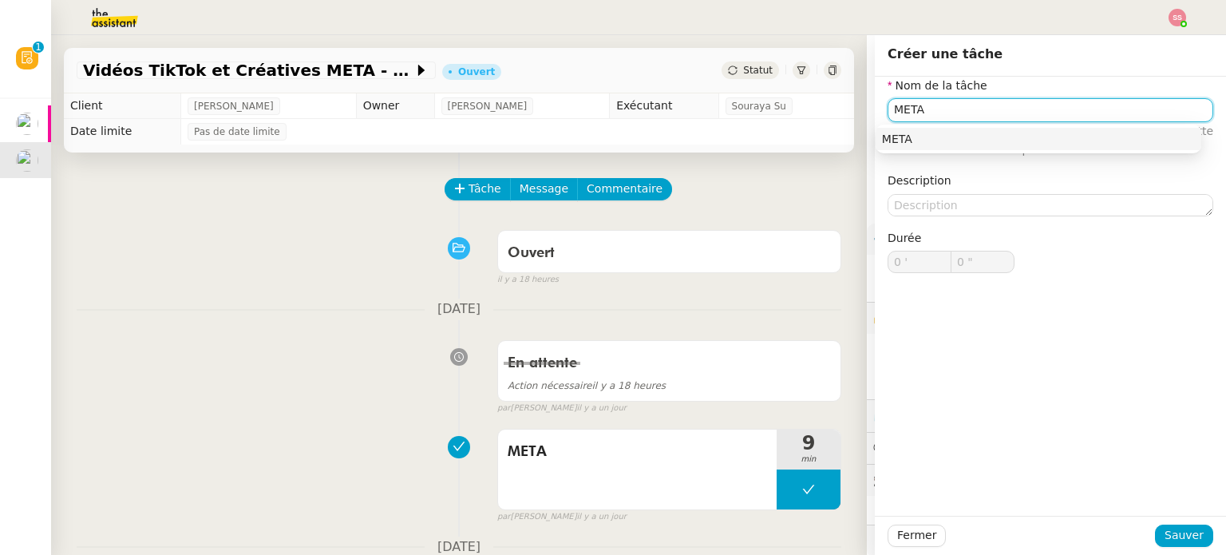
click at [903, 136] on div "META" at bounding box center [1038, 139] width 313 height 14
type input "META"
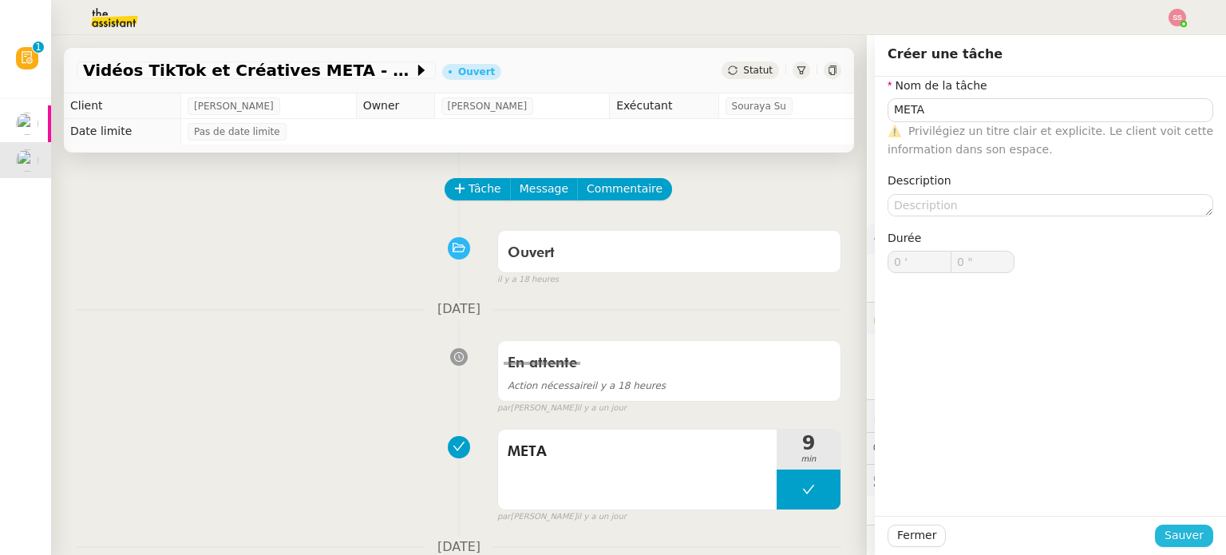
click at [1168, 531] on span "Sauver" at bounding box center [1183, 535] width 39 height 18
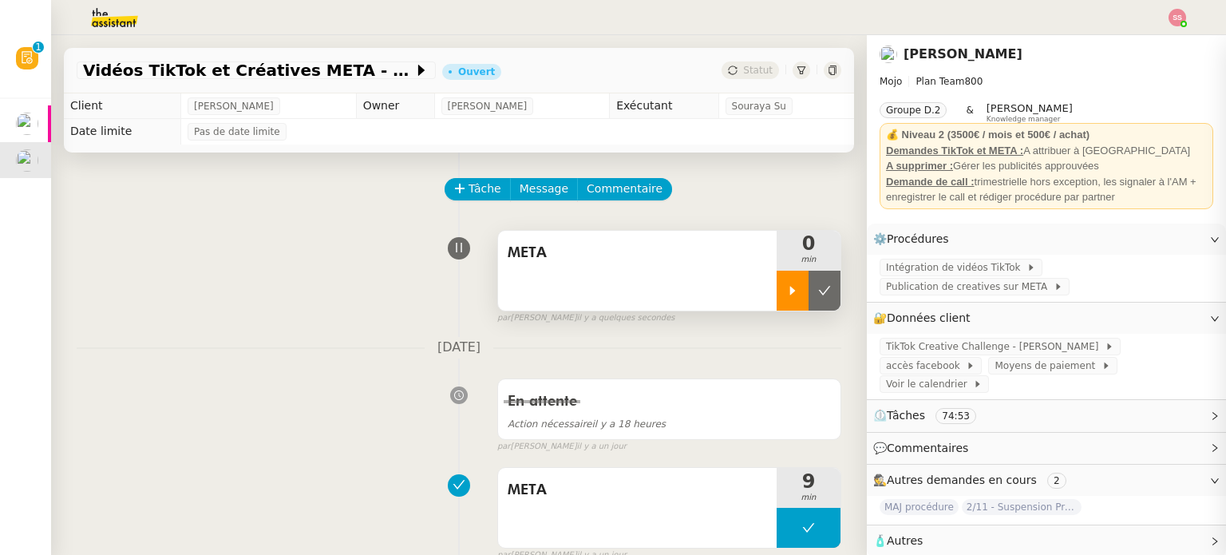
click at [776, 302] on div at bounding box center [792, 291] width 32 height 40
click at [1179, 10] on img at bounding box center [1177, 18] width 18 height 18
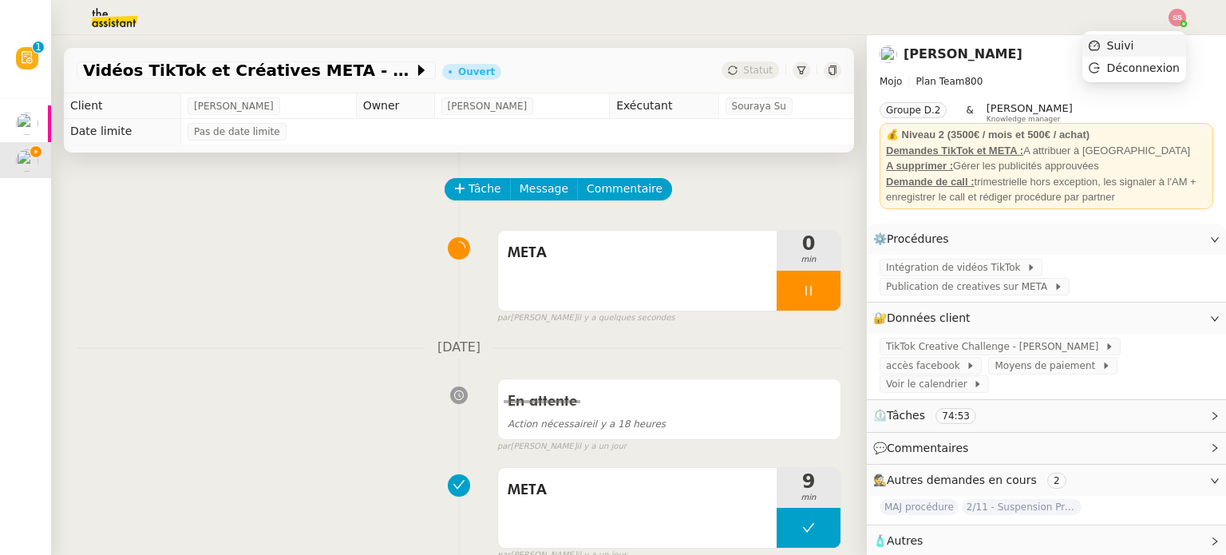
click at [1135, 34] on li "Suivi" at bounding box center [1134, 45] width 104 height 22
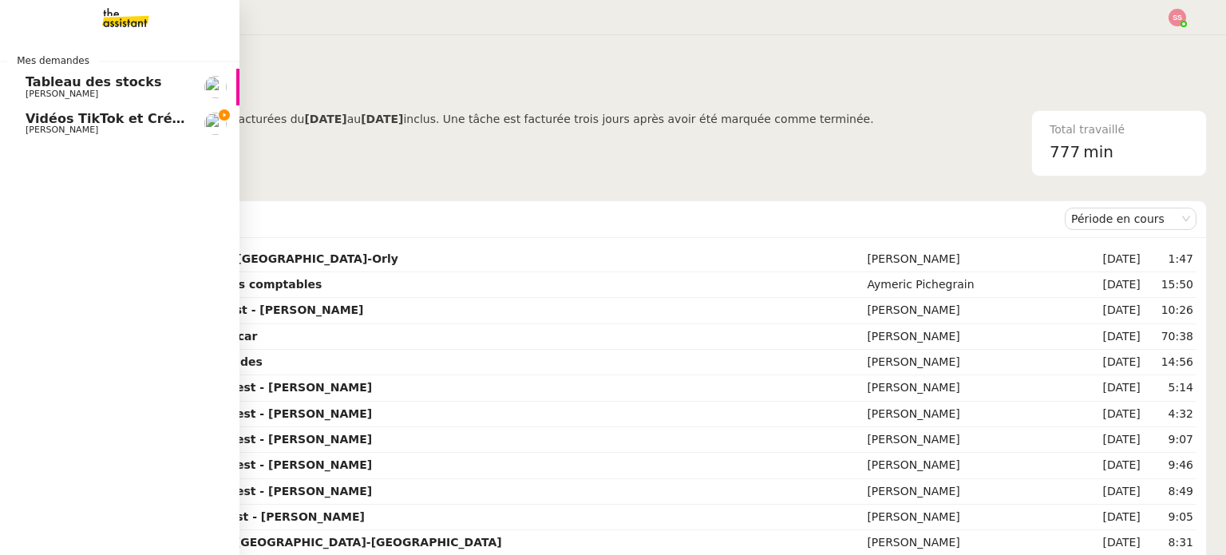
click at [96, 111] on span "Vidéos TikTok et Créatives META - octobre 2025" at bounding box center [197, 118] width 343 height 15
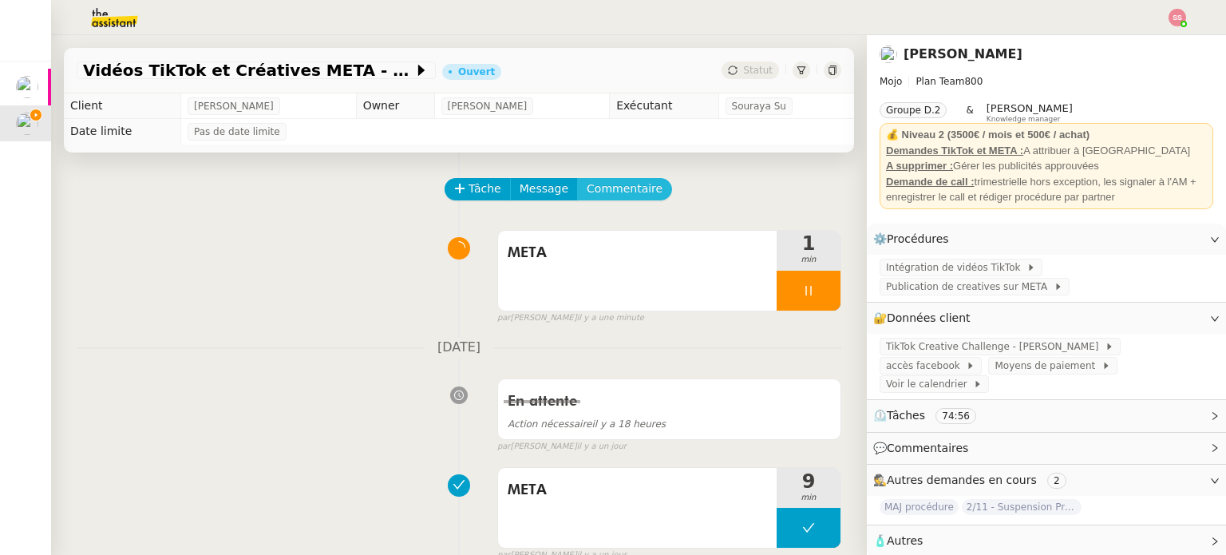
click at [626, 189] on span "Commentaire" at bounding box center [624, 189] width 76 height 18
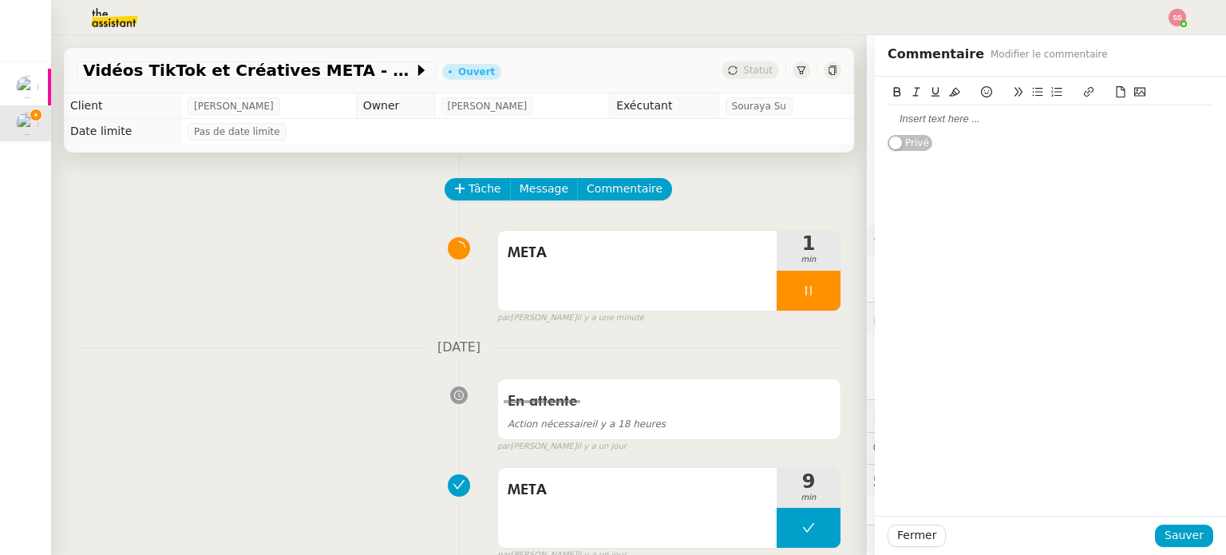
click at [996, 113] on div at bounding box center [1050, 119] width 326 height 14
click at [1172, 526] on span "Sauver" at bounding box center [1183, 535] width 39 height 18
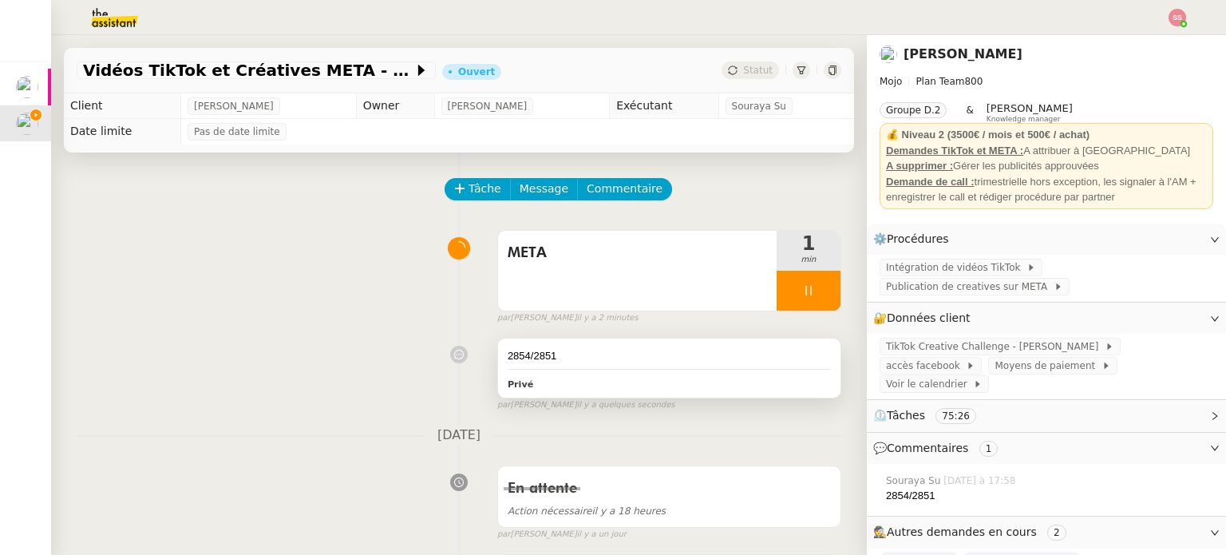
click at [672, 373] on div "2854/2851 Privé" at bounding box center [669, 367] width 342 height 59
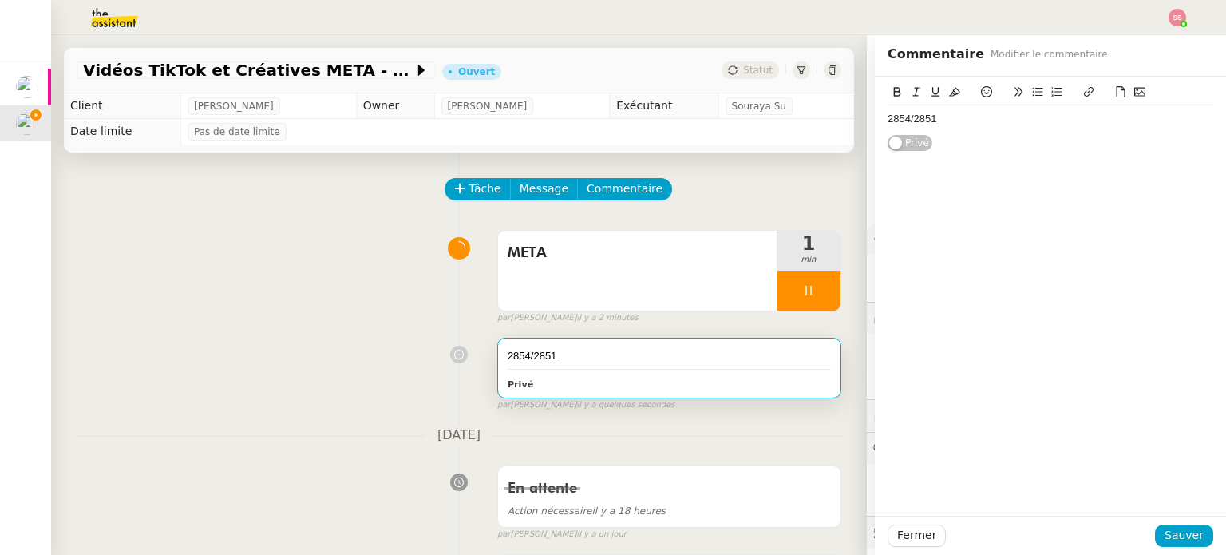
click at [987, 117] on div "2854/2851" at bounding box center [1050, 119] width 326 height 14
click at [1172, 528] on span "Sauver" at bounding box center [1183, 535] width 39 height 18
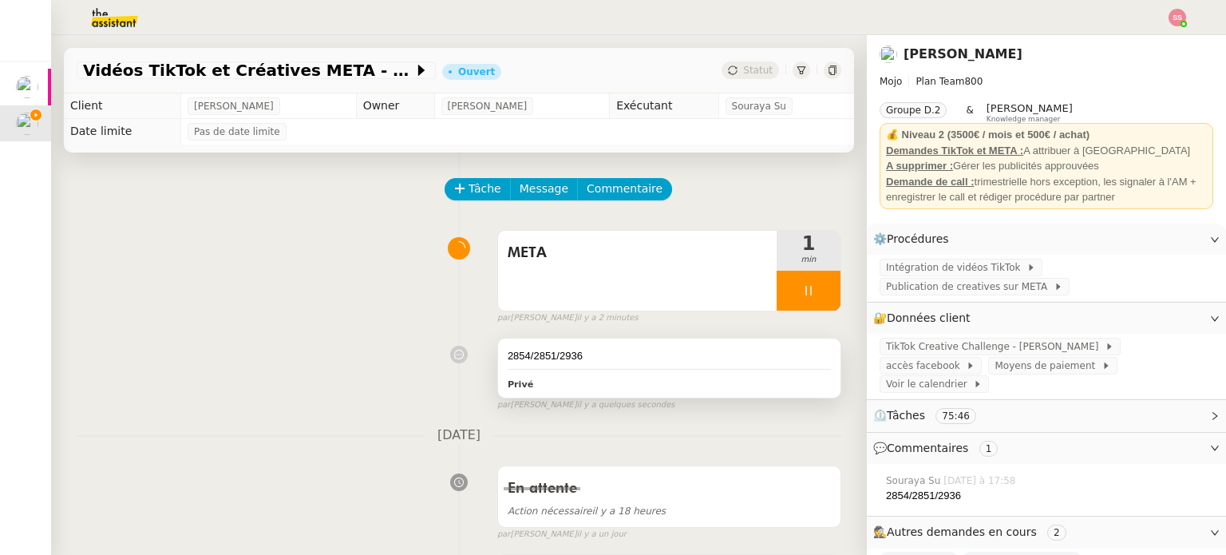
click at [607, 366] on div "2854/2851/2936 Privé" at bounding box center [669, 367] width 342 height 59
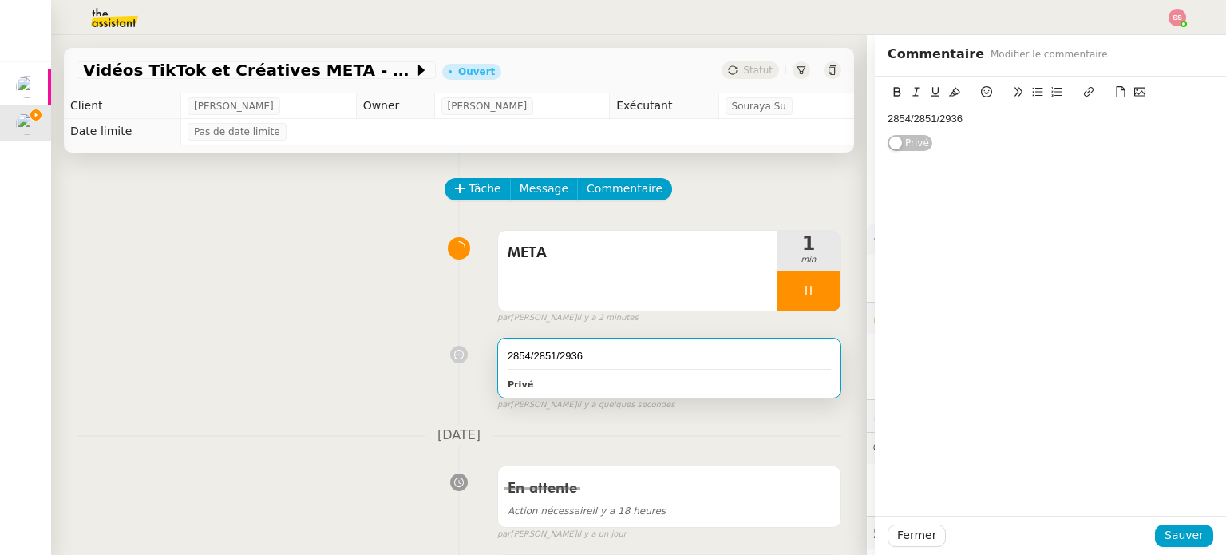
click at [984, 112] on div "2854/2851/2936" at bounding box center [1050, 119] width 326 height 14
click at [954, 115] on div "2854/2851/2936/969" at bounding box center [1050, 119] width 326 height 14
click at [1195, 531] on button "Sauver" at bounding box center [1184, 535] width 58 height 22
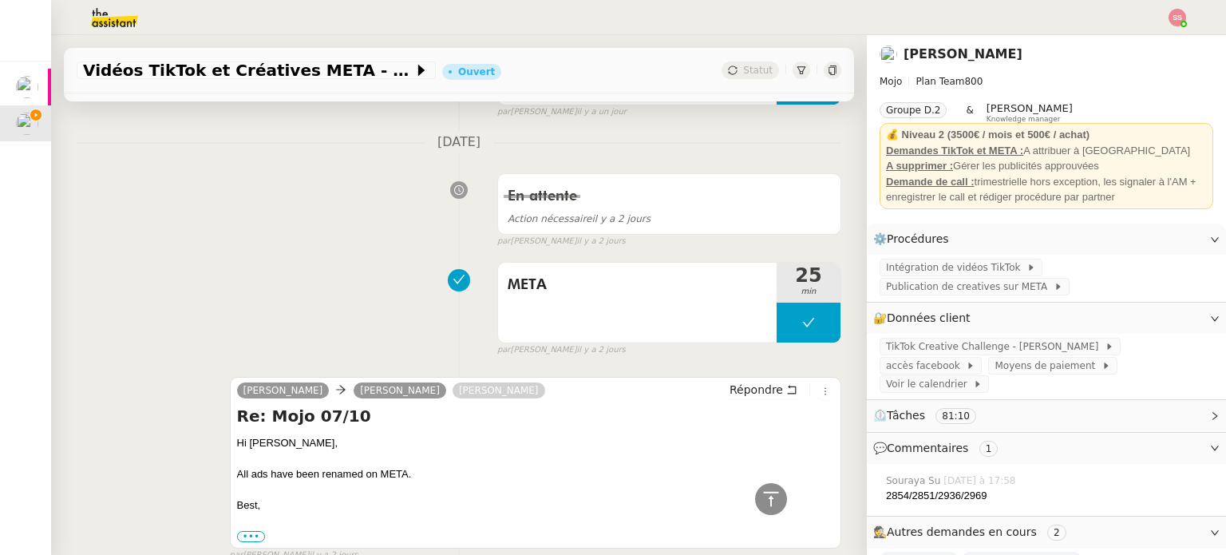
scroll to position [638, 0]
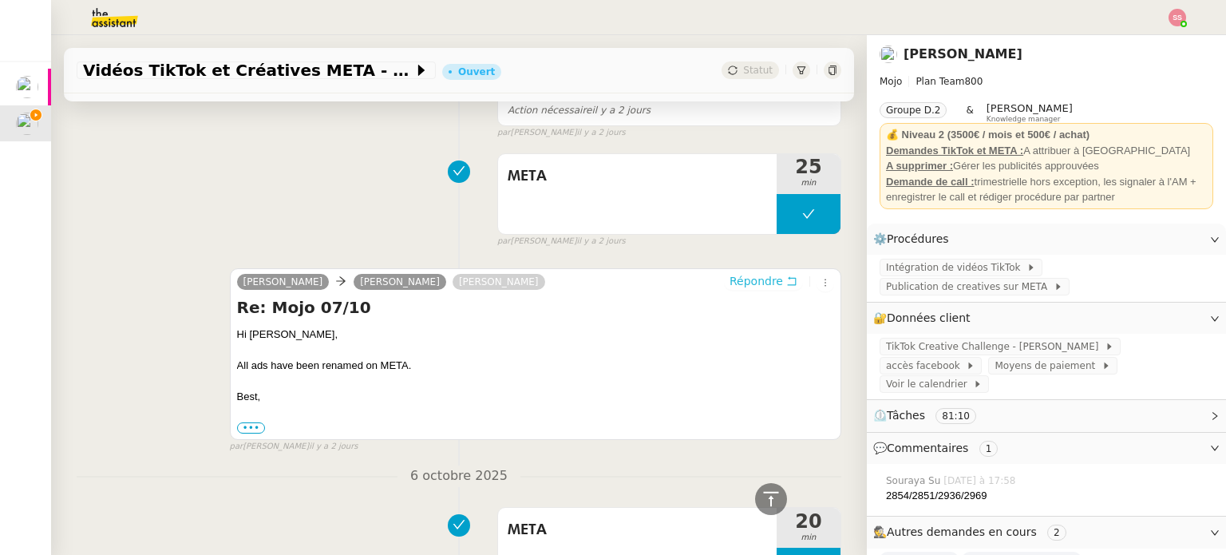
click at [729, 281] on span "Répondre" at bounding box center [755, 281] width 53 height 16
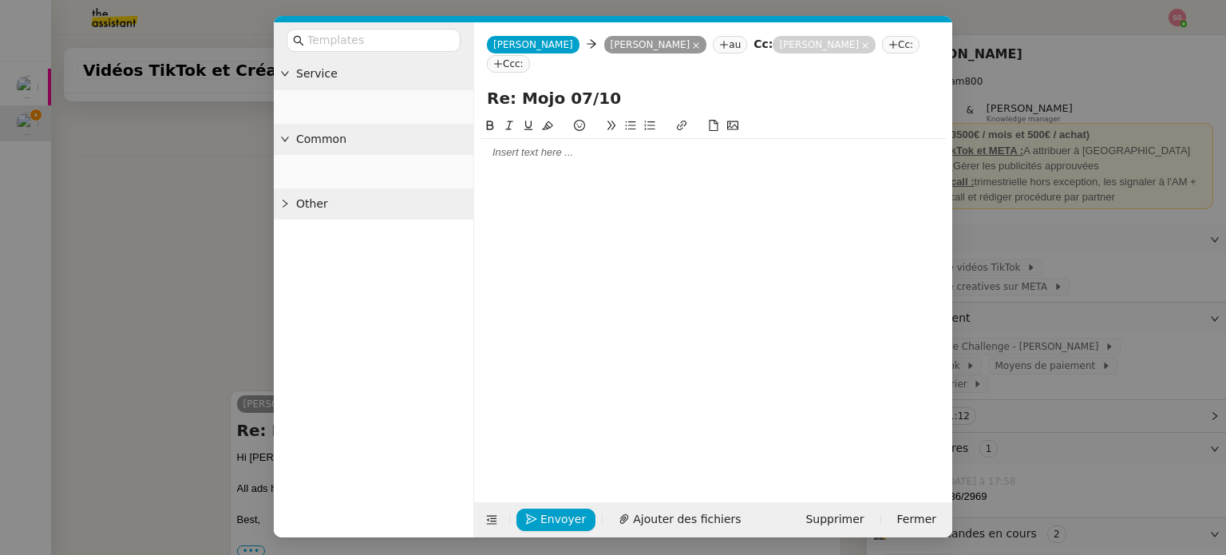
scroll to position [760, 0]
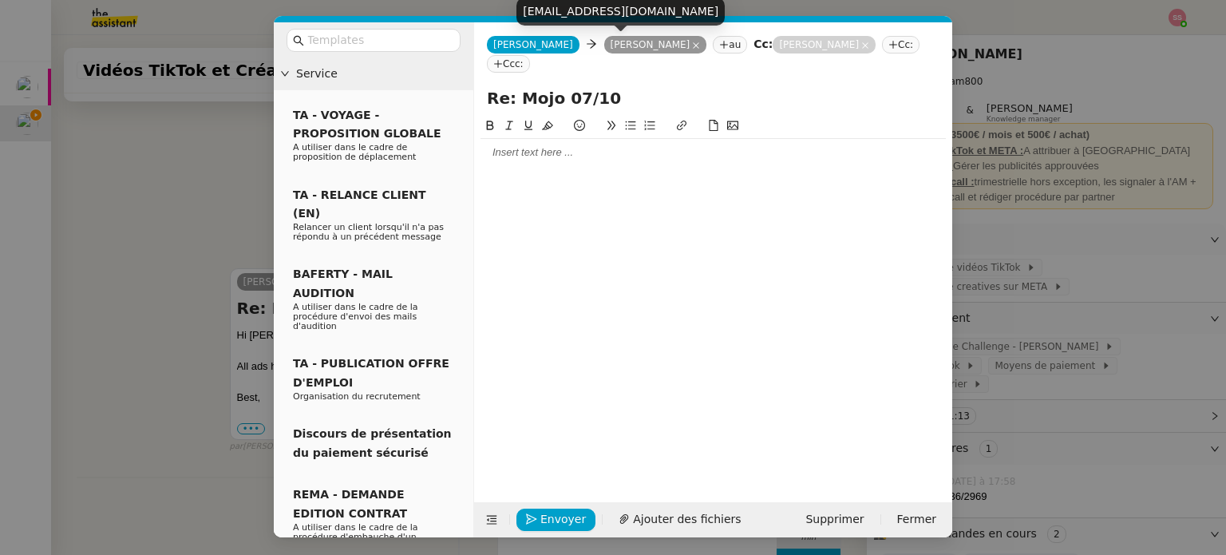
click at [692, 47] on icon at bounding box center [696, 45] width 8 height 8
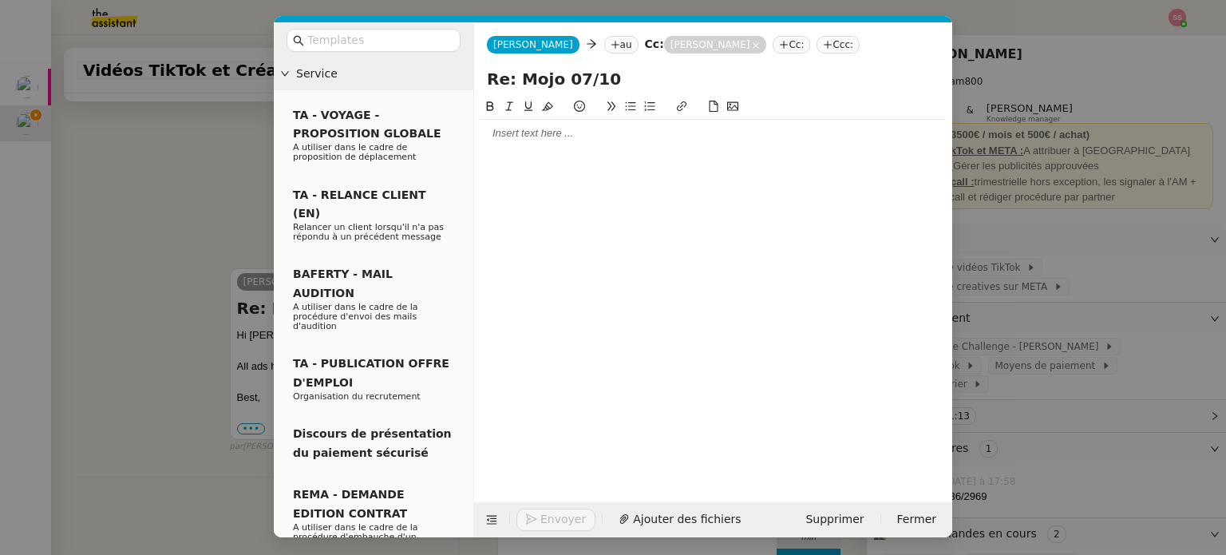
click at [571, 81] on input "Re: Mojo 07/10" at bounding box center [713, 79] width 452 height 24
type input "Re: Mojo 09/10"
click at [610, 49] on icon at bounding box center [615, 45] width 10 height 10
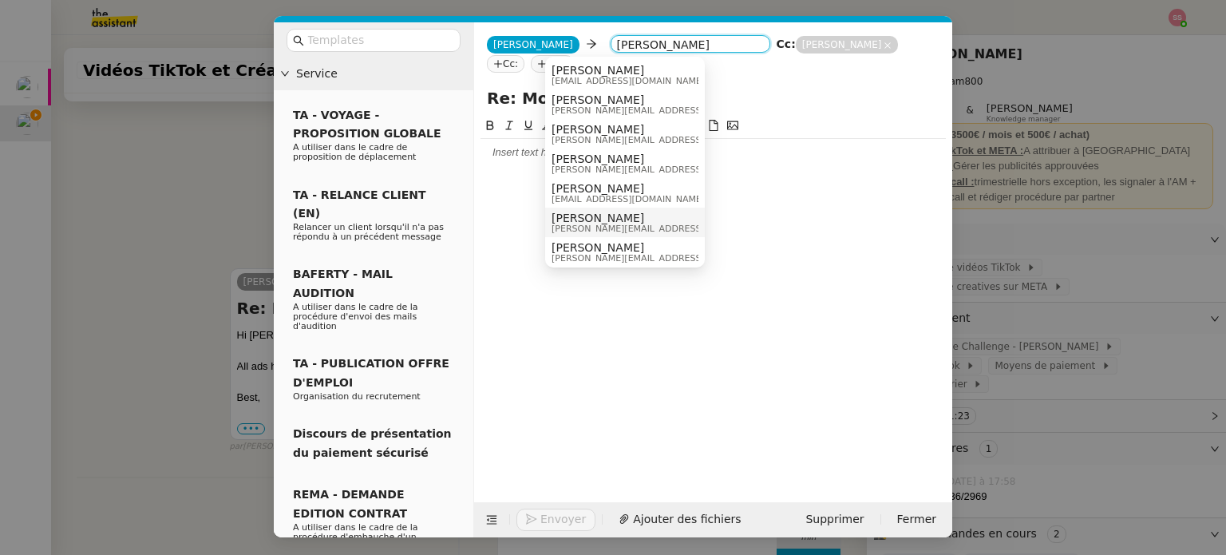
type input "[PERSON_NAME]"
click at [635, 214] on span "[PERSON_NAME]" at bounding box center [664, 217] width 227 height 13
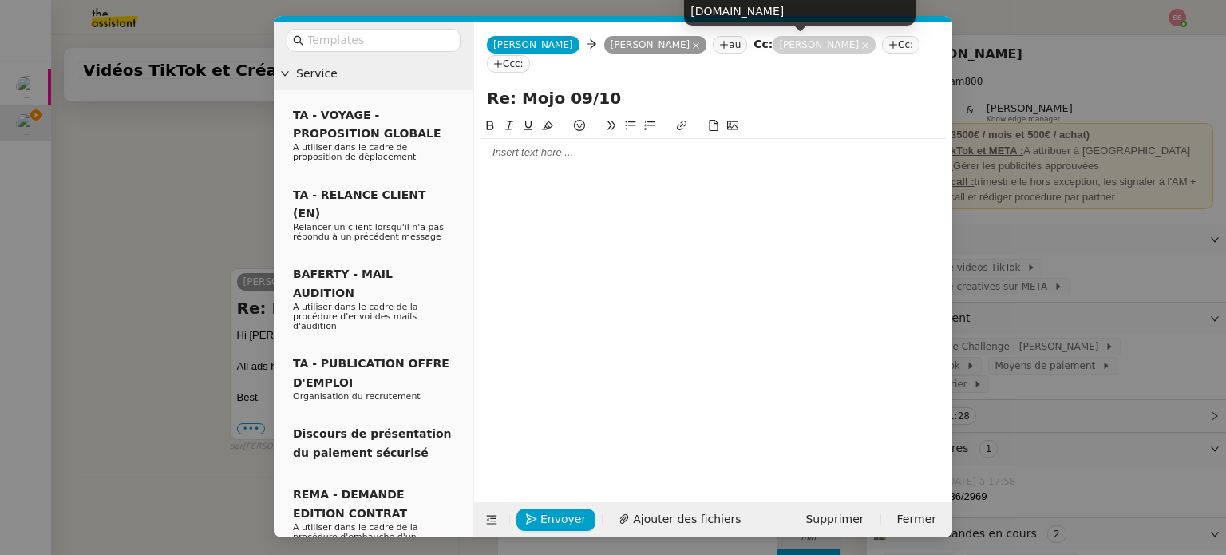
click at [861, 49] on icon at bounding box center [865, 45] width 8 height 8
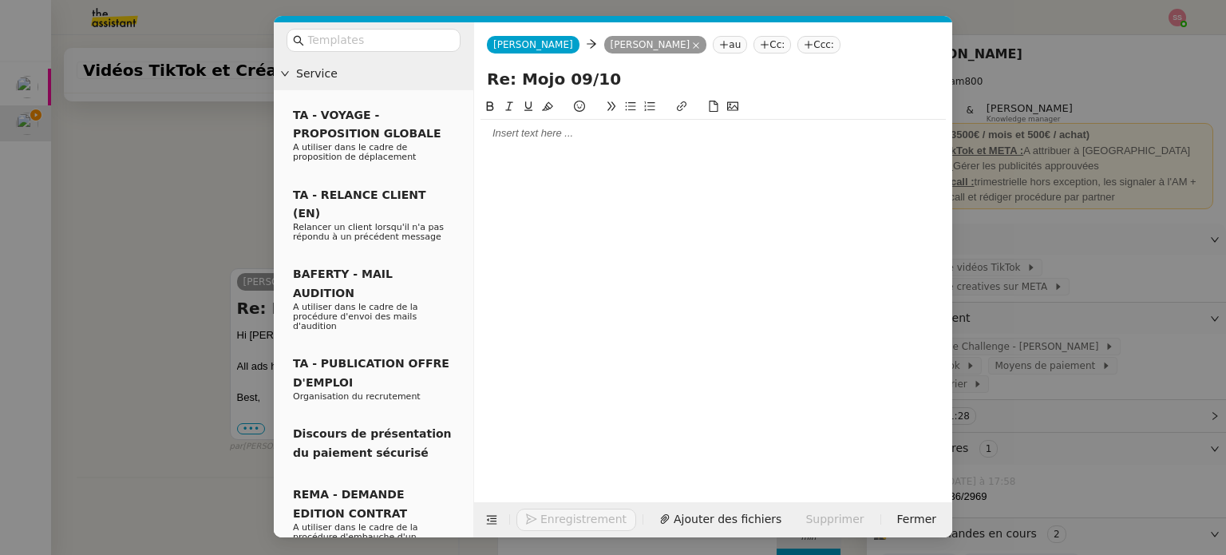
click at [564, 133] on div at bounding box center [712, 133] width 465 height 14
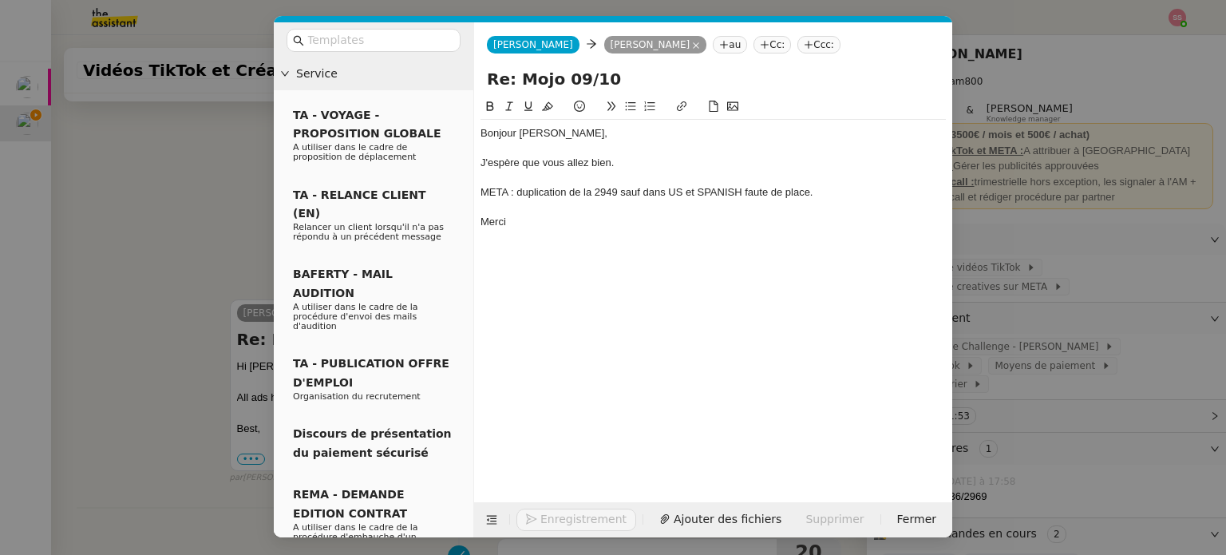
scroll to position [870, 0]
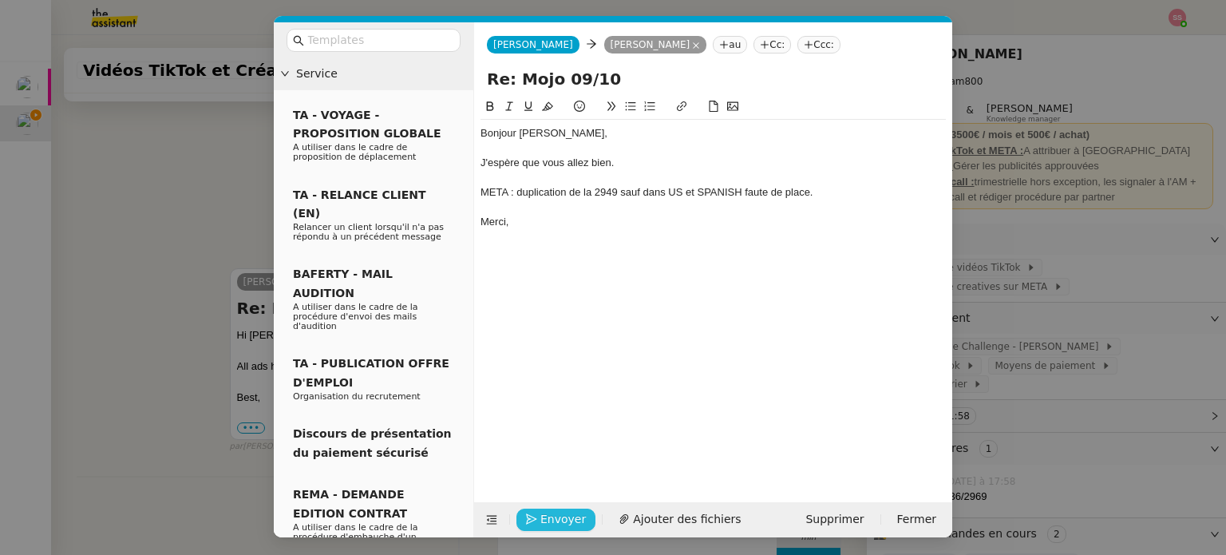
click at [547, 525] on span "Envoyer" at bounding box center [562, 519] width 45 height 18
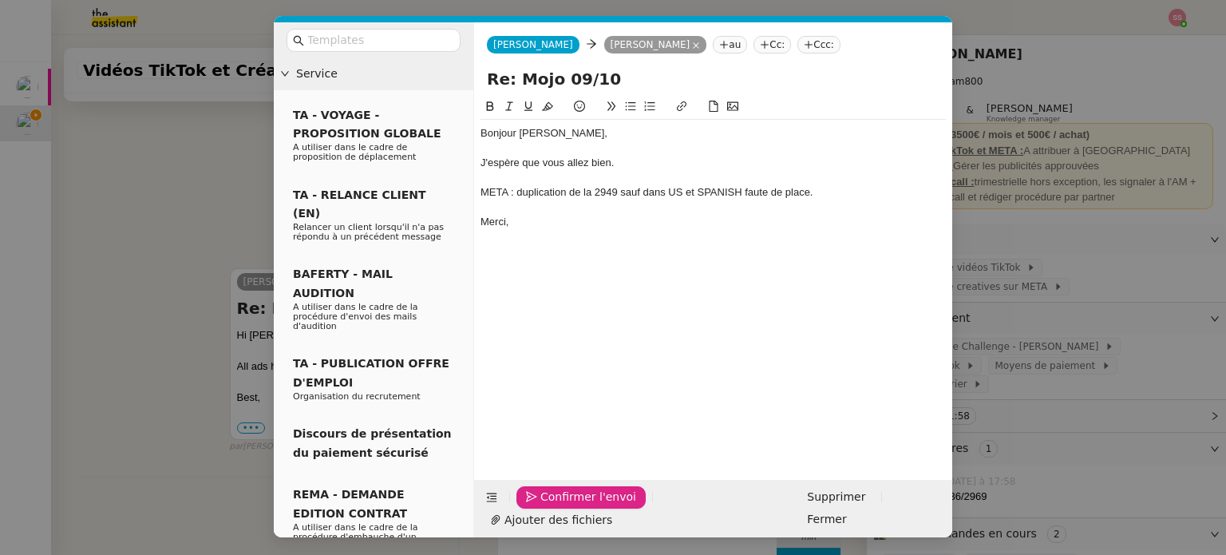
click at [545, 506] on span "Confirmer l'envoi" at bounding box center [588, 497] width 96 height 18
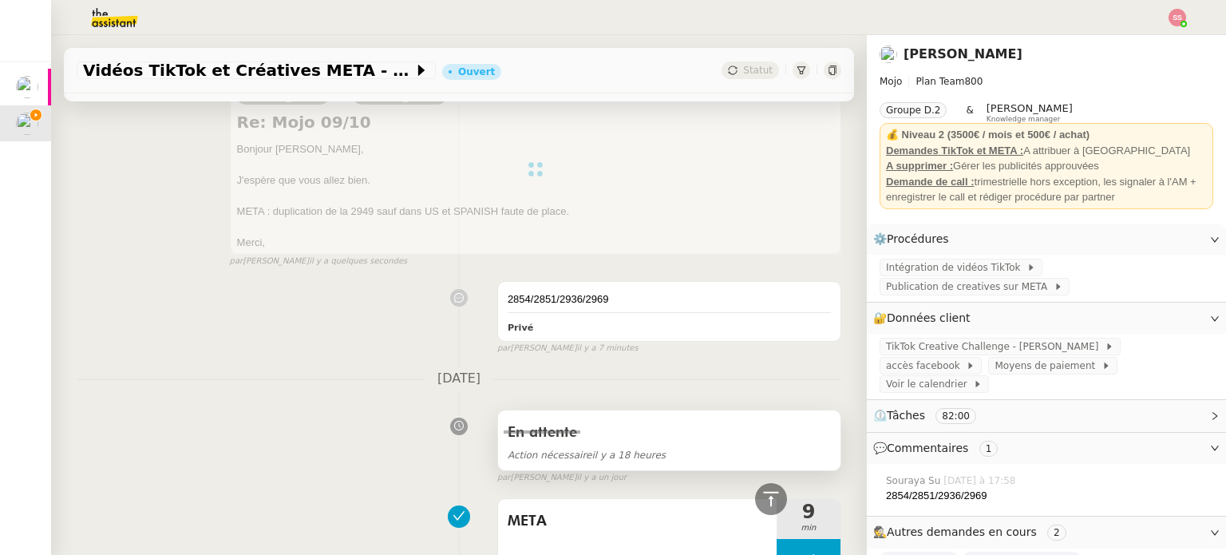
scroll to position [125, 0]
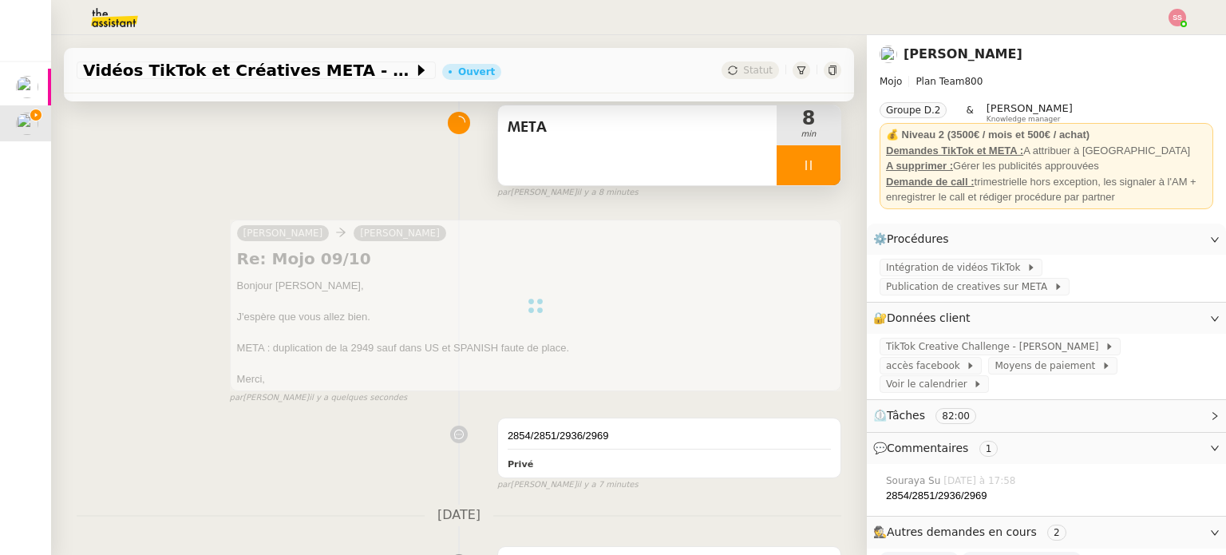
click at [812, 175] on div at bounding box center [808, 165] width 64 height 40
click at [812, 175] on button at bounding box center [824, 165] width 32 height 40
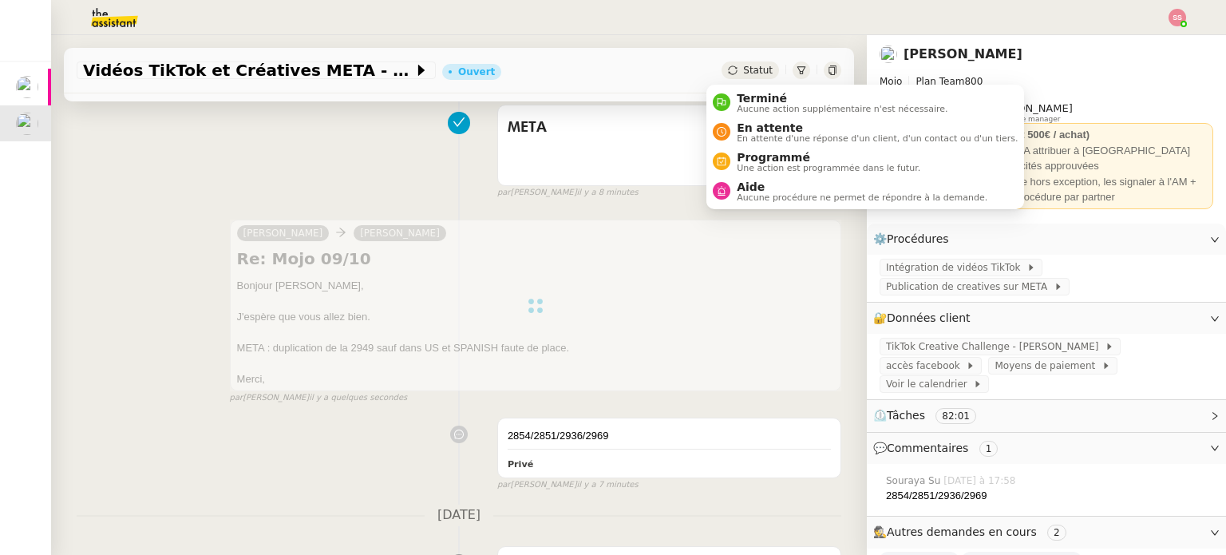
click at [722, 73] on div "Statut" at bounding box center [749, 70] width 57 height 18
click at [752, 136] on span "En attente d'une réponse d'un client, d'un contact ou d'un tiers." at bounding box center [876, 138] width 281 height 9
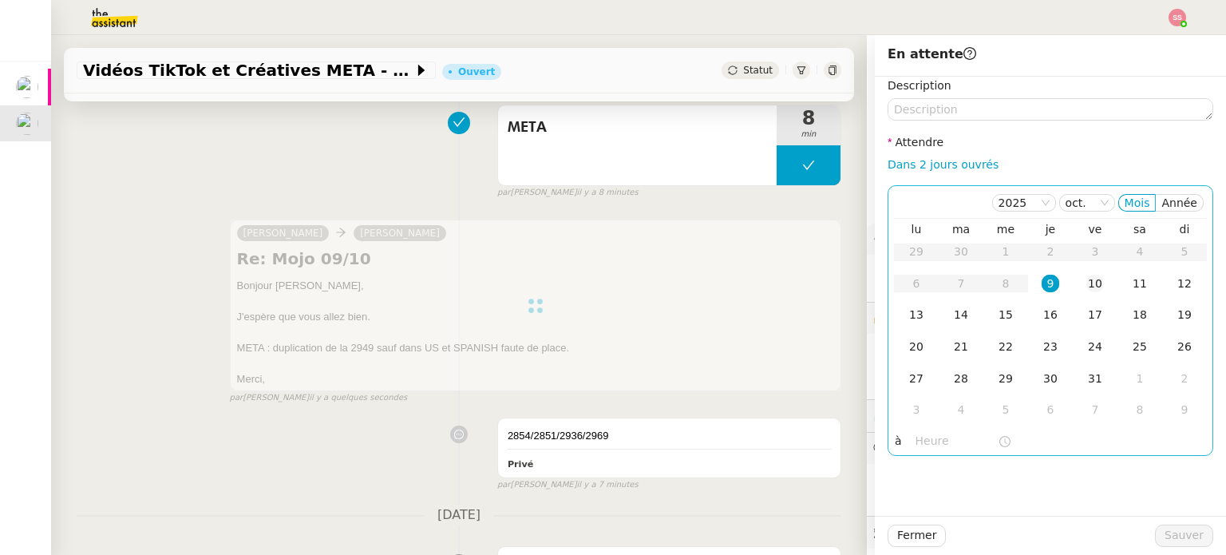
drag, startPoint x: 1092, startPoint y: 280, endPoint x: 1111, endPoint y: 334, distance: 57.5
click at [1092, 280] on td "10" at bounding box center [1094, 284] width 45 height 32
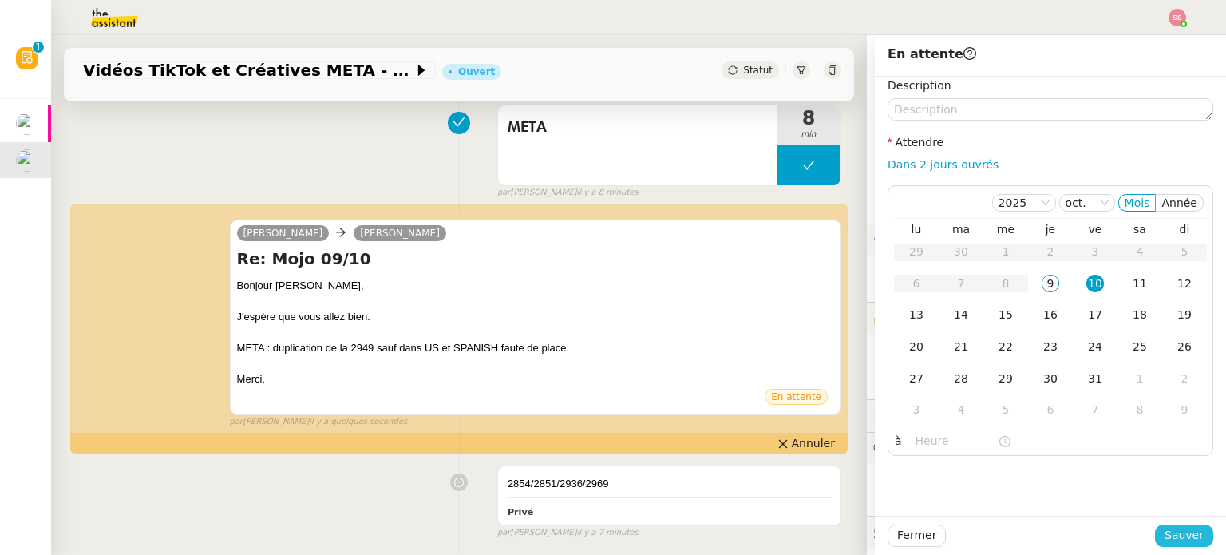
click at [1168, 539] on span "Sauver" at bounding box center [1183, 535] width 39 height 18
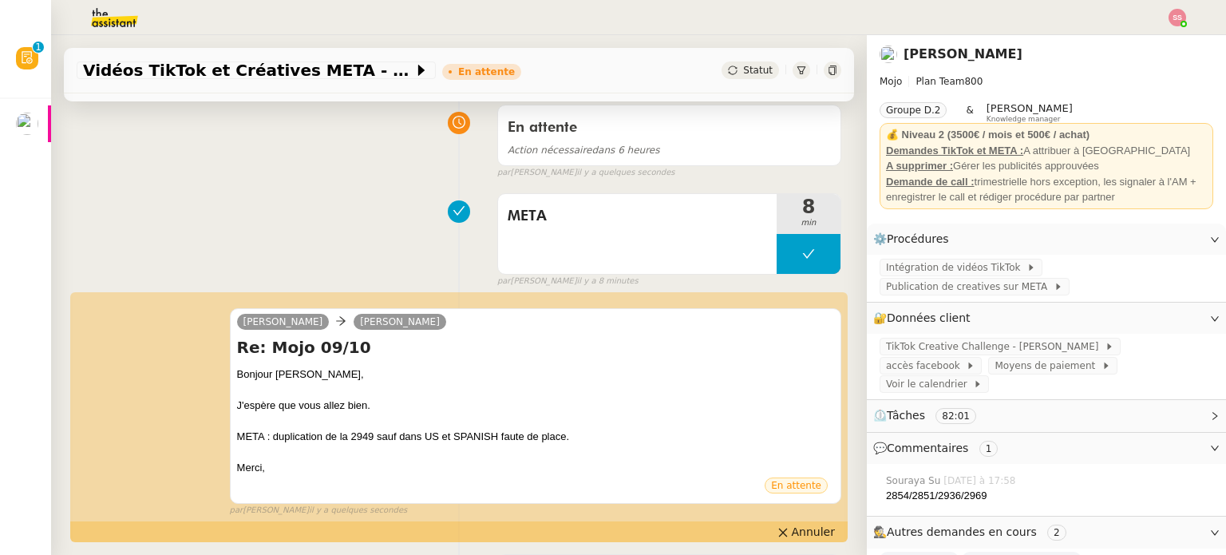
click at [1184, 16] on img at bounding box center [1177, 18] width 18 height 18
click at [1151, 38] on li "Suivi" at bounding box center [1134, 45] width 104 height 22
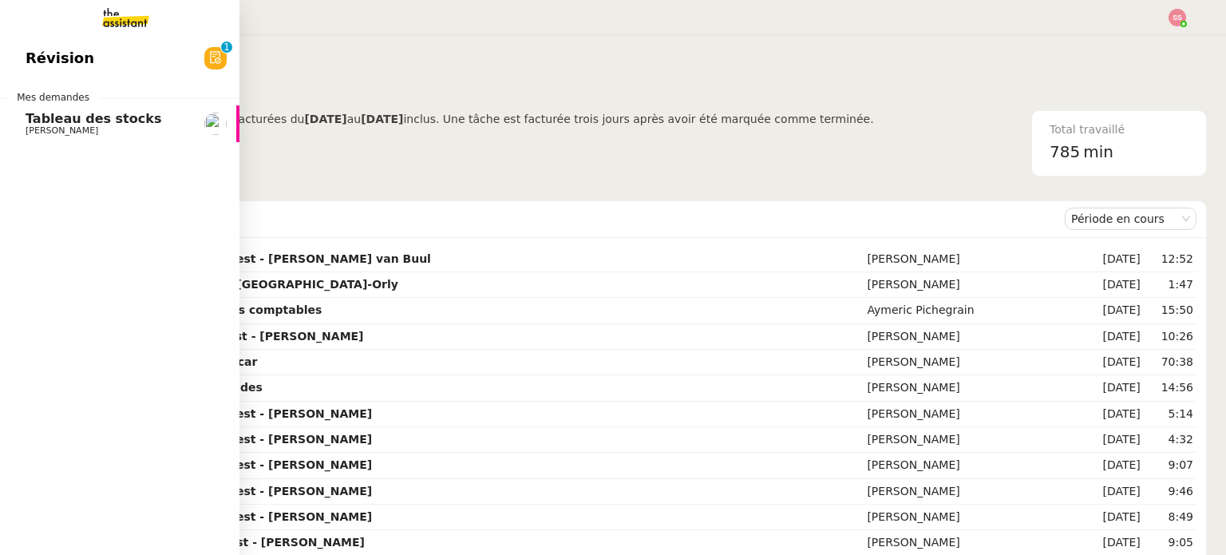
click at [71, 71] on link "Révision 0 1 2 3 4 5 6 7 8 9" at bounding box center [119, 58] width 239 height 37
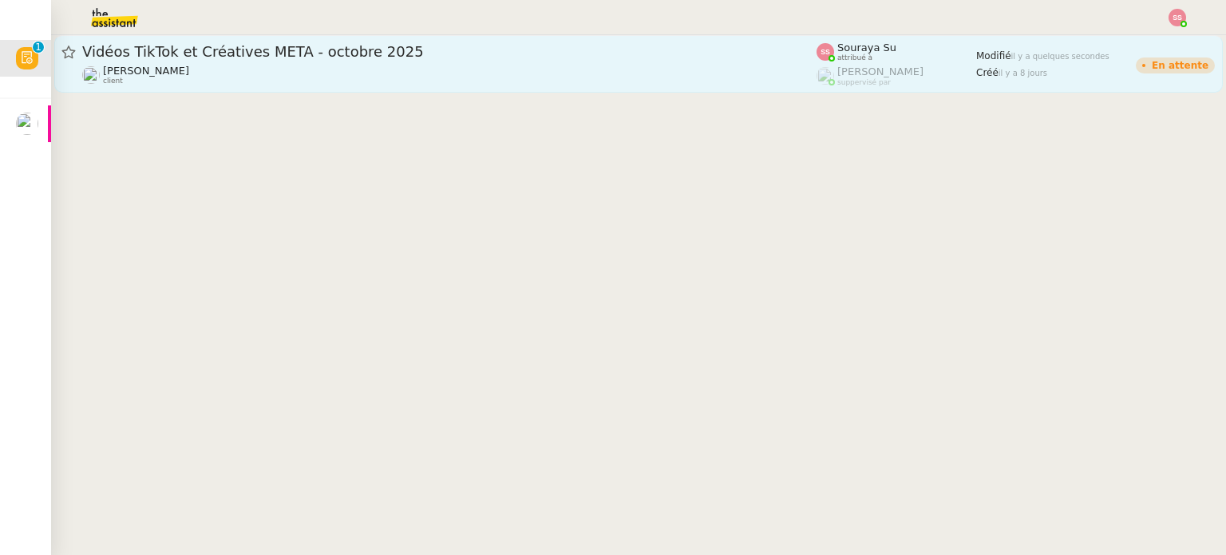
click at [408, 60] on div "Vidéos TikTok et Créatives META - octobre 2025" at bounding box center [449, 51] width 734 height 19
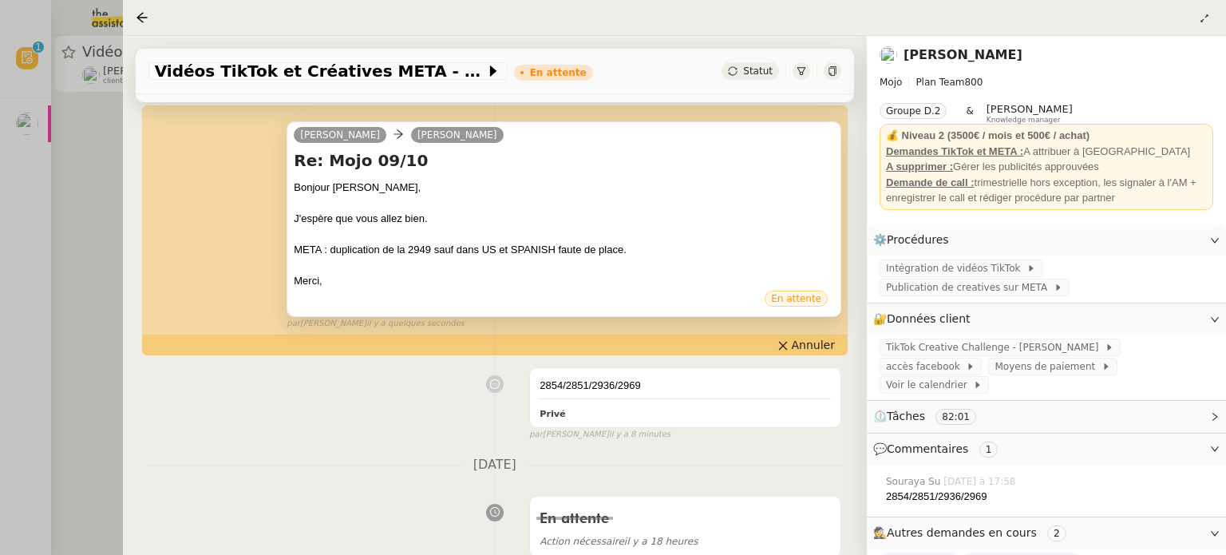
scroll to position [319, 0]
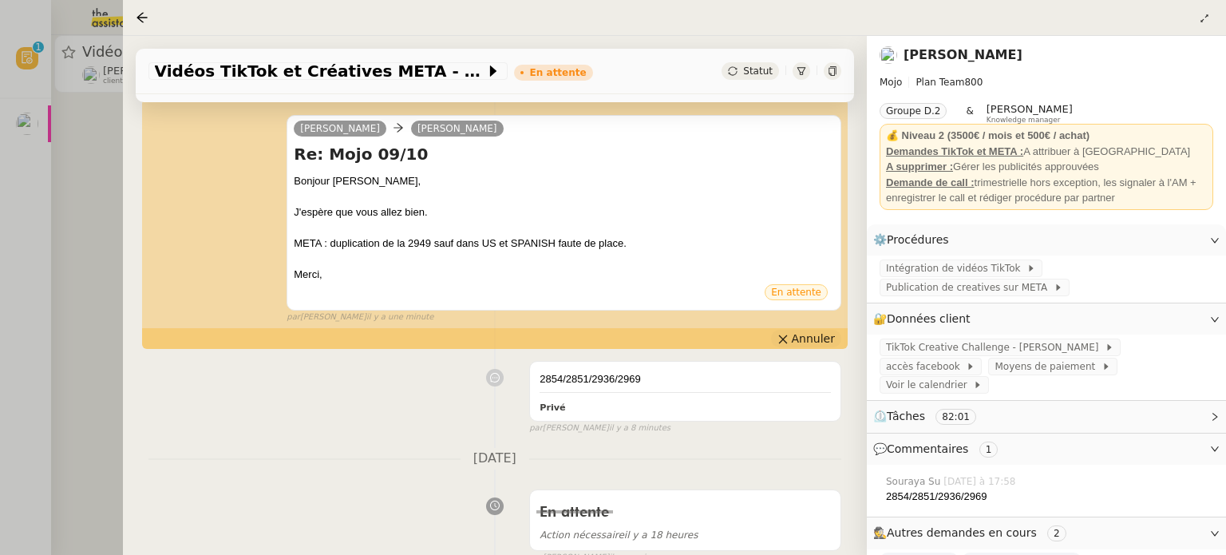
click at [806, 345] on span "Annuler" at bounding box center [813, 338] width 43 height 16
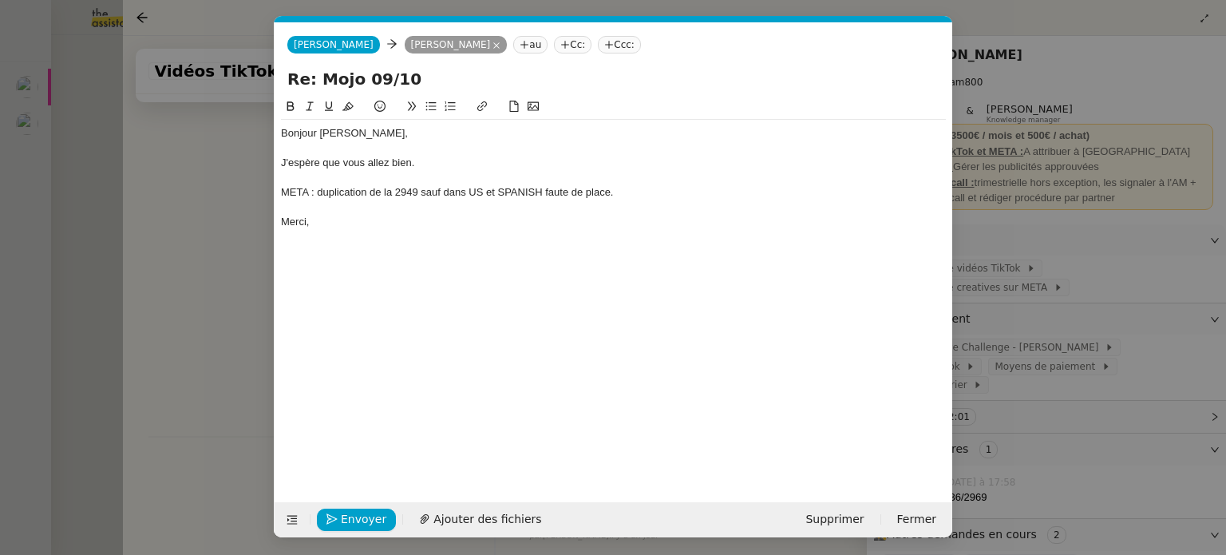
scroll to position [417, 0]
click at [364, 516] on span "Envoyer" at bounding box center [363, 519] width 45 height 18
click at [370, 513] on span "Confirmer l'envoi" at bounding box center [389, 519] width 96 height 18
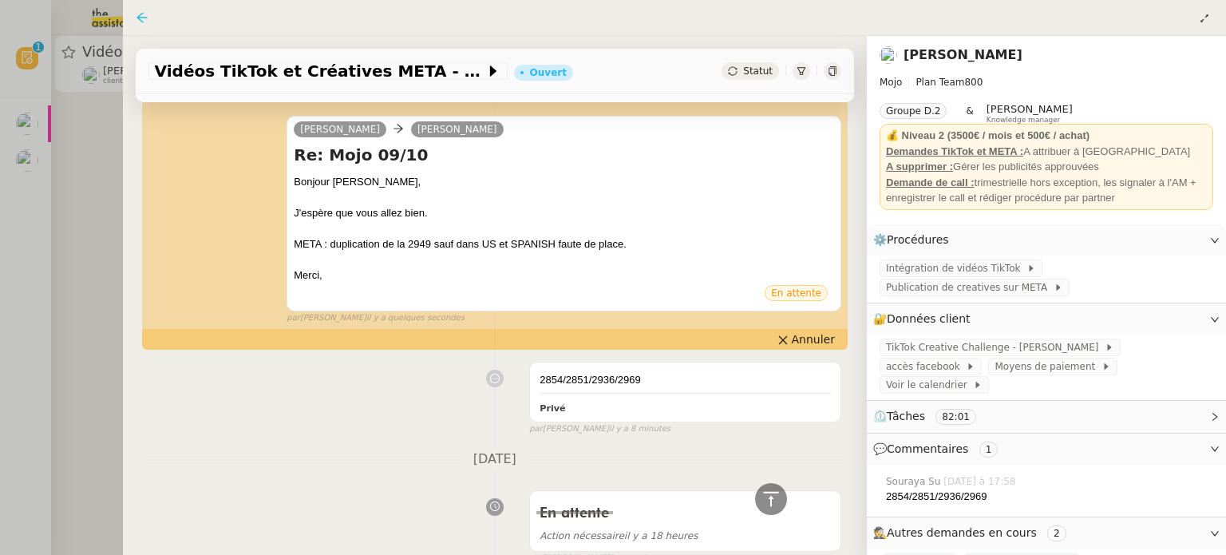
click at [144, 21] on icon at bounding box center [142, 17] width 13 height 13
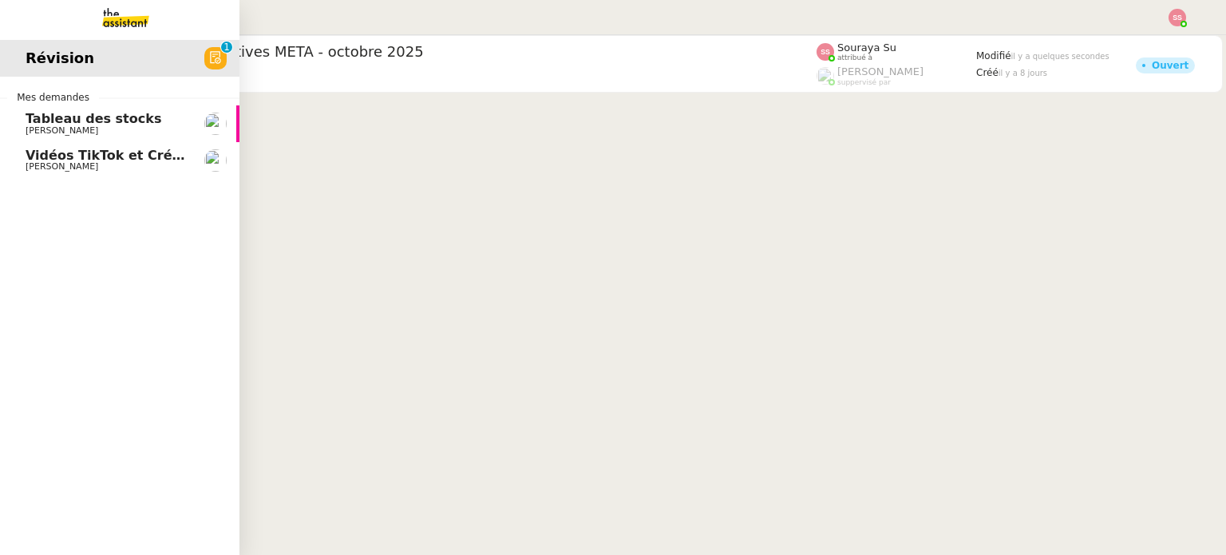
click at [79, 152] on span "Vidéos TikTok et Créatives META - octobre 2025" at bounding box center [197, 155] width 343 height 15
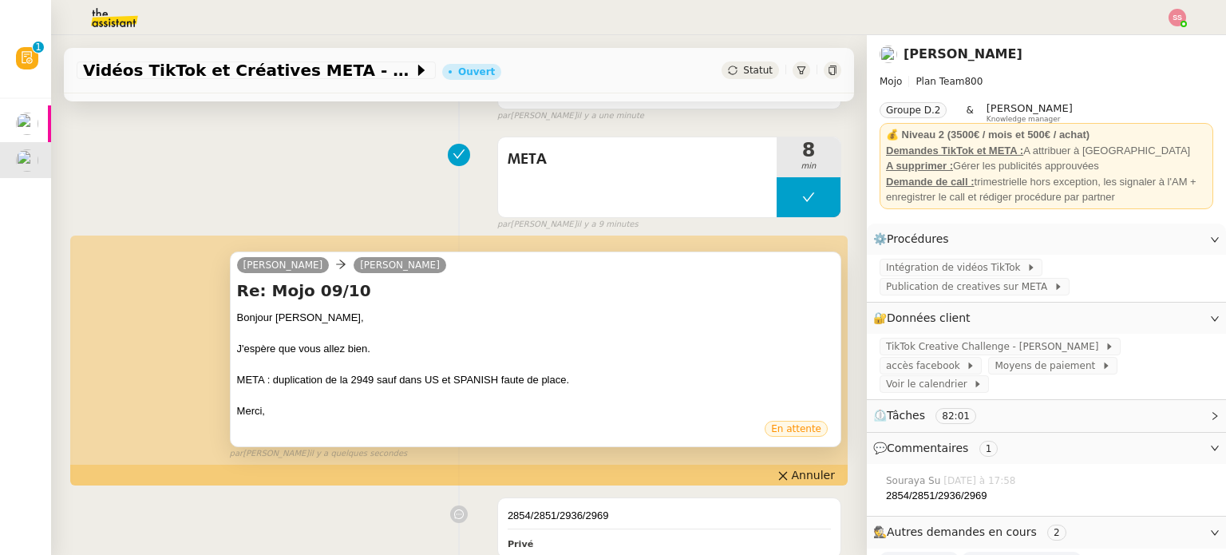
scroll to position [348, 0]
